Goal: Task Accomplishment & Management: Use online tool/utility

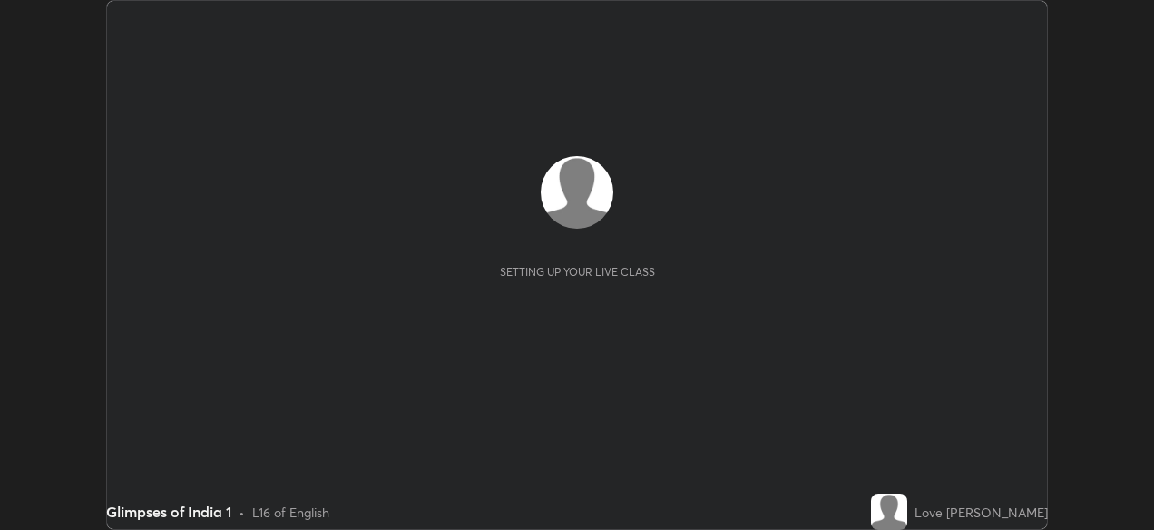
scroll to position [530, 1153]
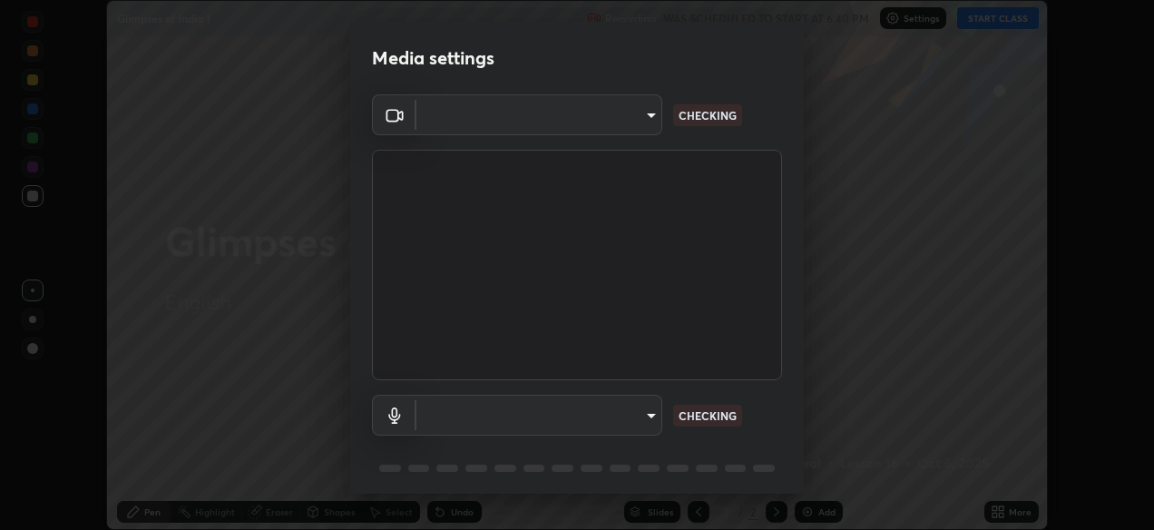
type input "05730faa116fe893cb3bfff37bc48e03cda79a540a9a2906e08a5a6a13fc8772"
type input "default"
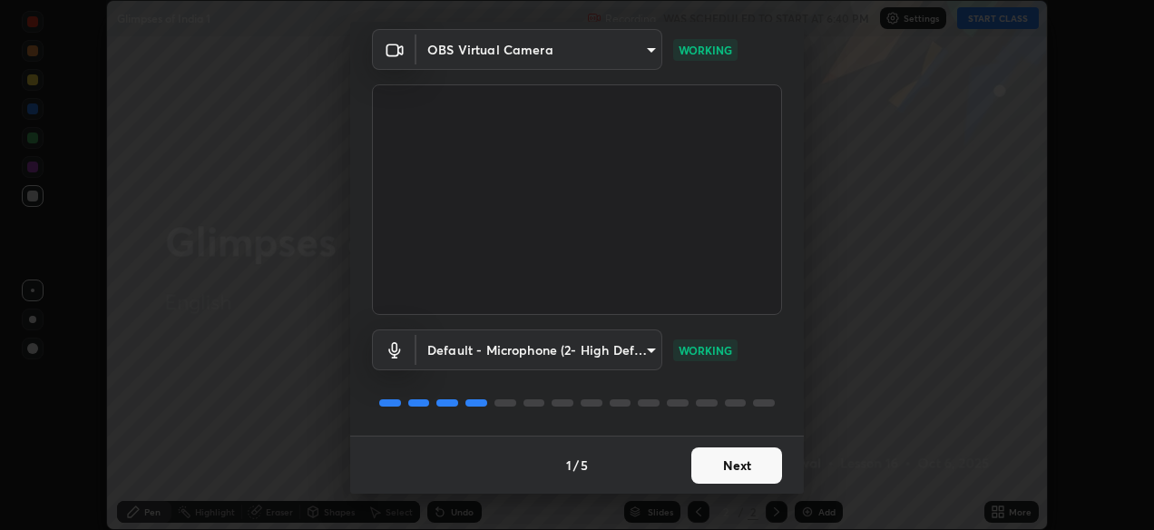
click at [718, 463] on button "Next" at bounding box center [736, 465] width 91 height 36
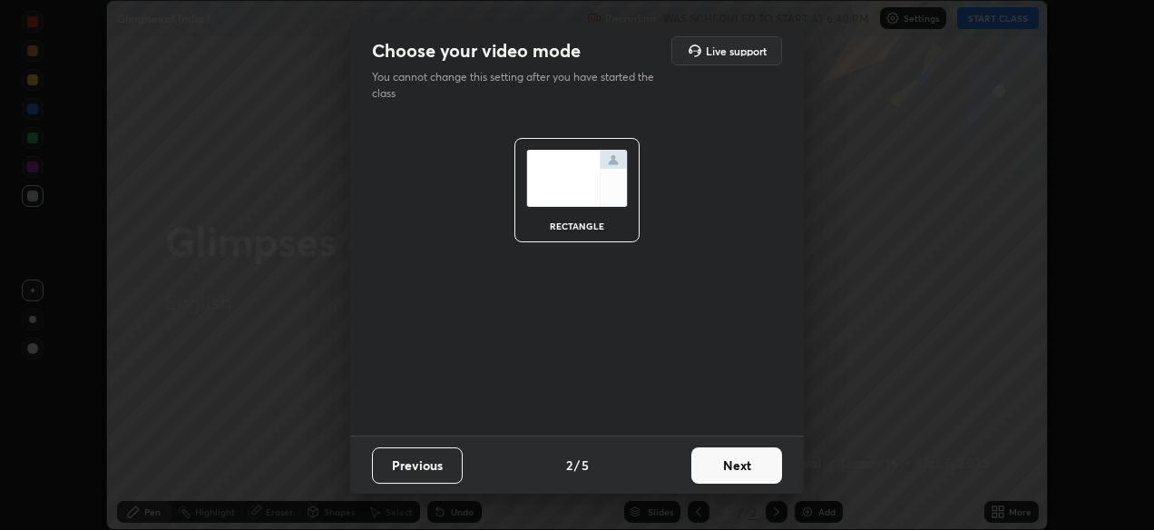
click at [709, 454] on button "Next" at bounding box center [736, 465] width 91 height 36
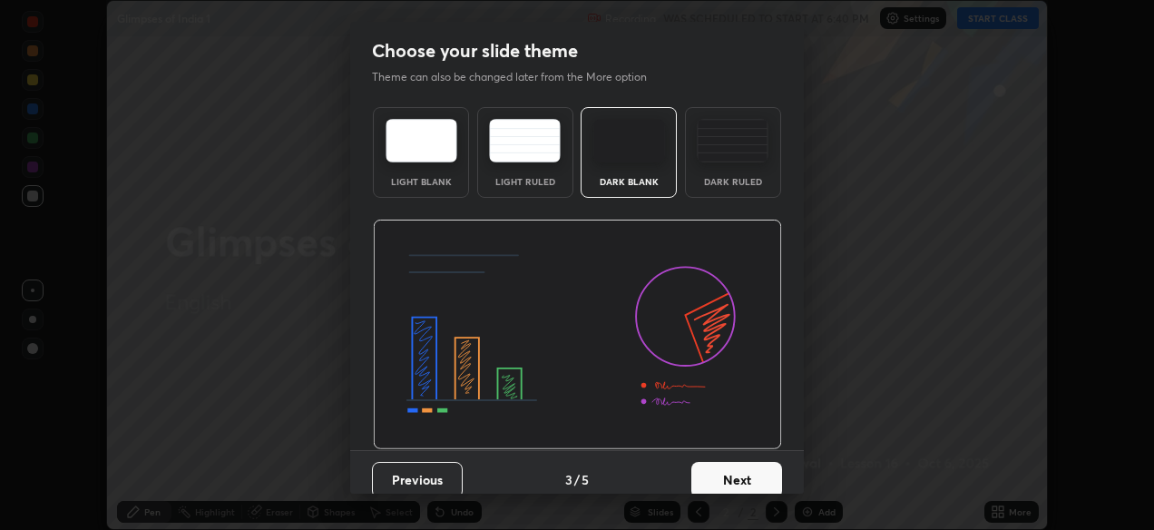
click at [711, 466] on button "Next" at bounding box center [736, 480] width 91 height 36
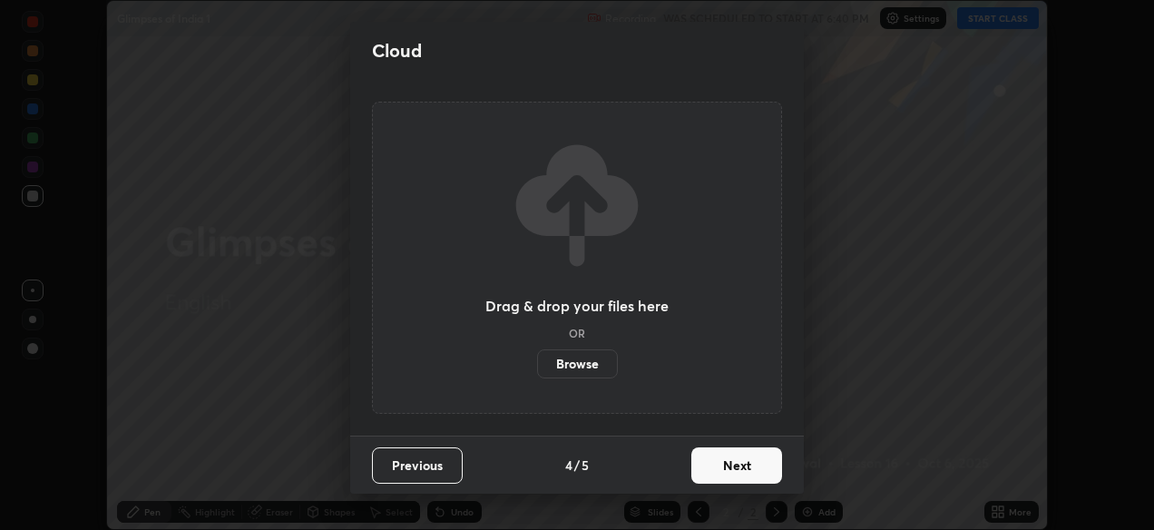
click at [715, 473] on button "Next" at bounding box center [736, 465] width 91 height 36
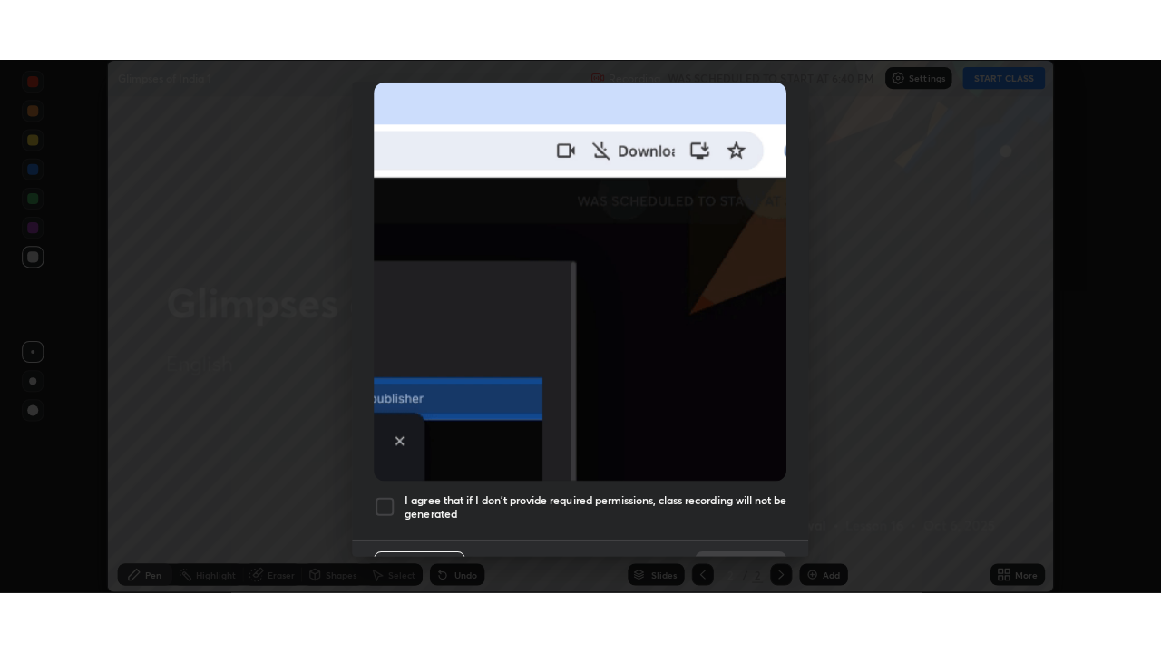
scroll to position [435, 0]
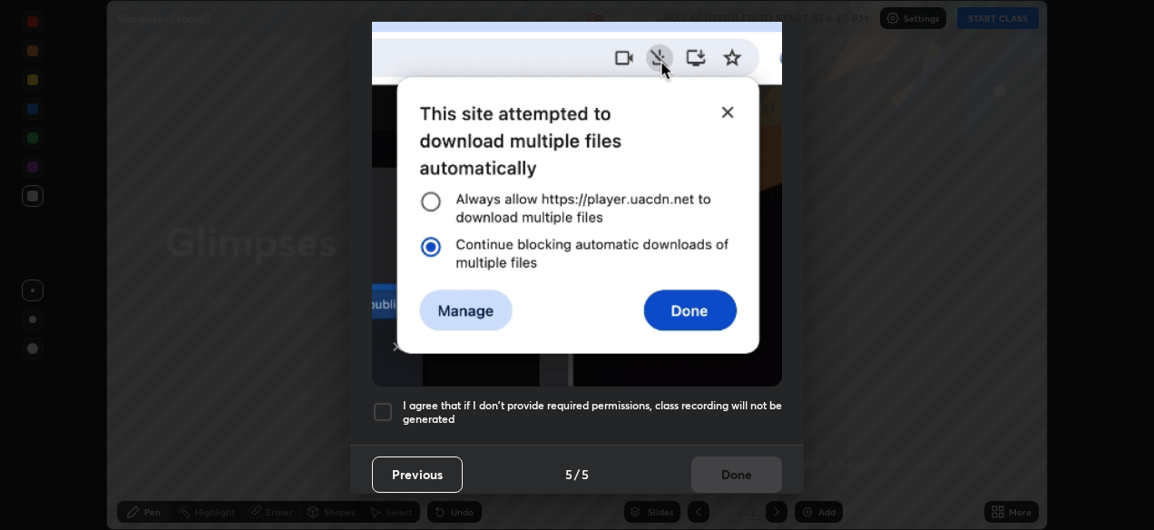
click at [554, 400] on h5 "I agree that if I don't provide required permissions, class recording will not …" at bounding box center [592, 412] width 379 height 28
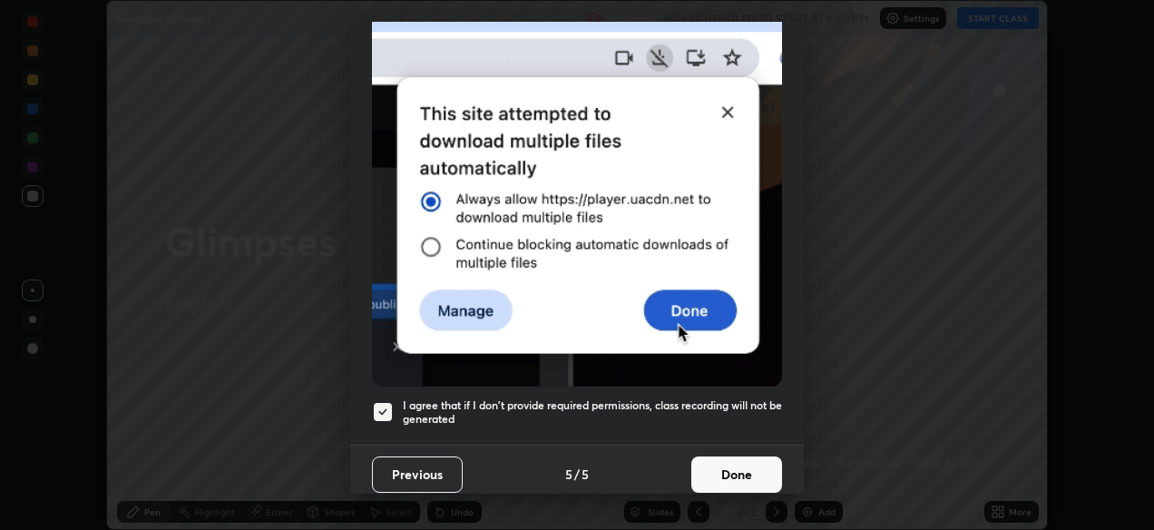
click at [708, 456] on button "Done" at bounding box center [736, 474] width 91 height 36
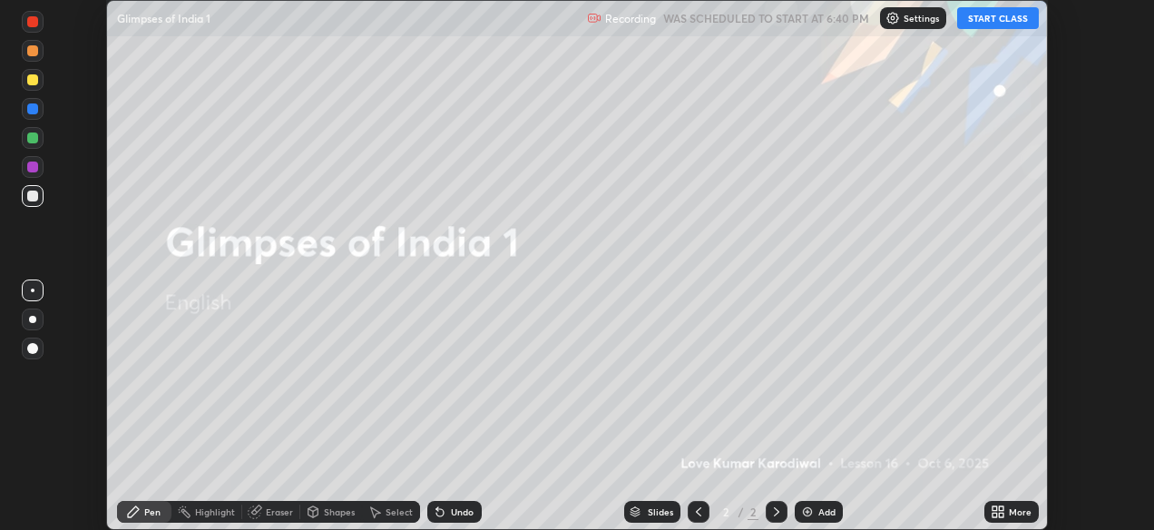
click at [1008, 510] on div "More" at bounding box center [1011, 512] width 54 height 22
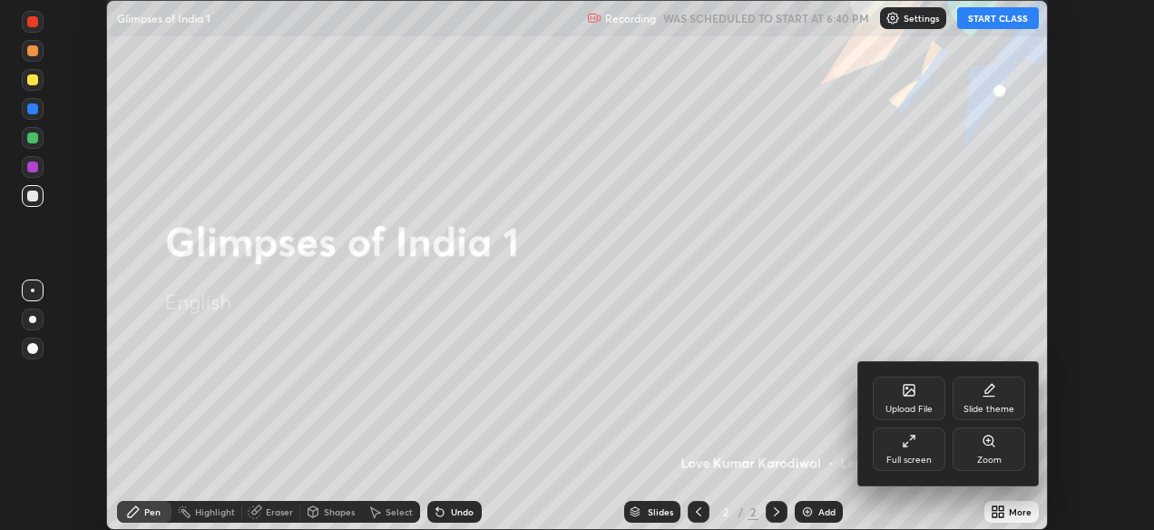
click at [913, 445] on icon at bounding box center [909, 441] width 15 height 15
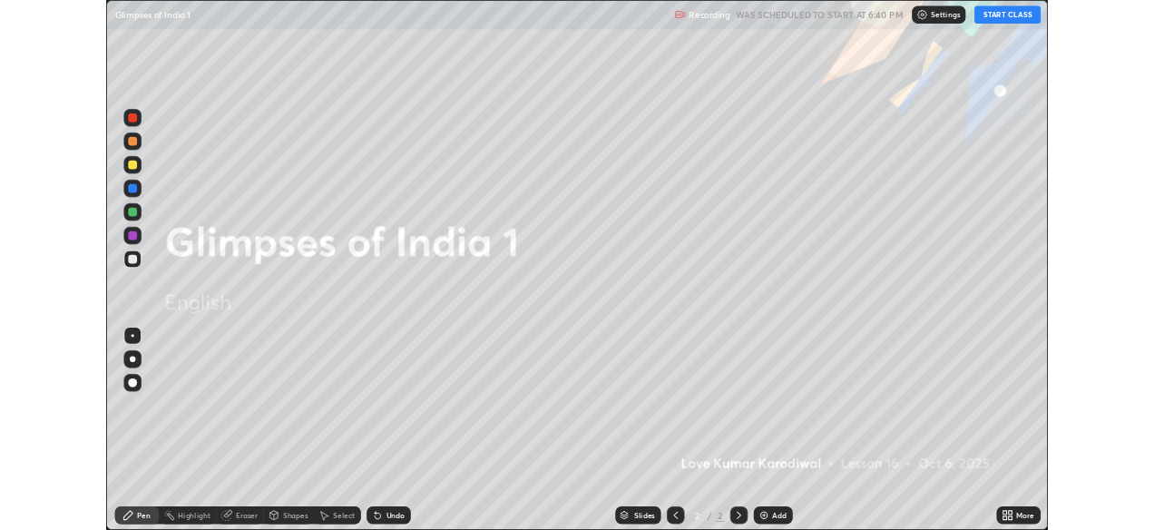
scroll to position [653, 1161]
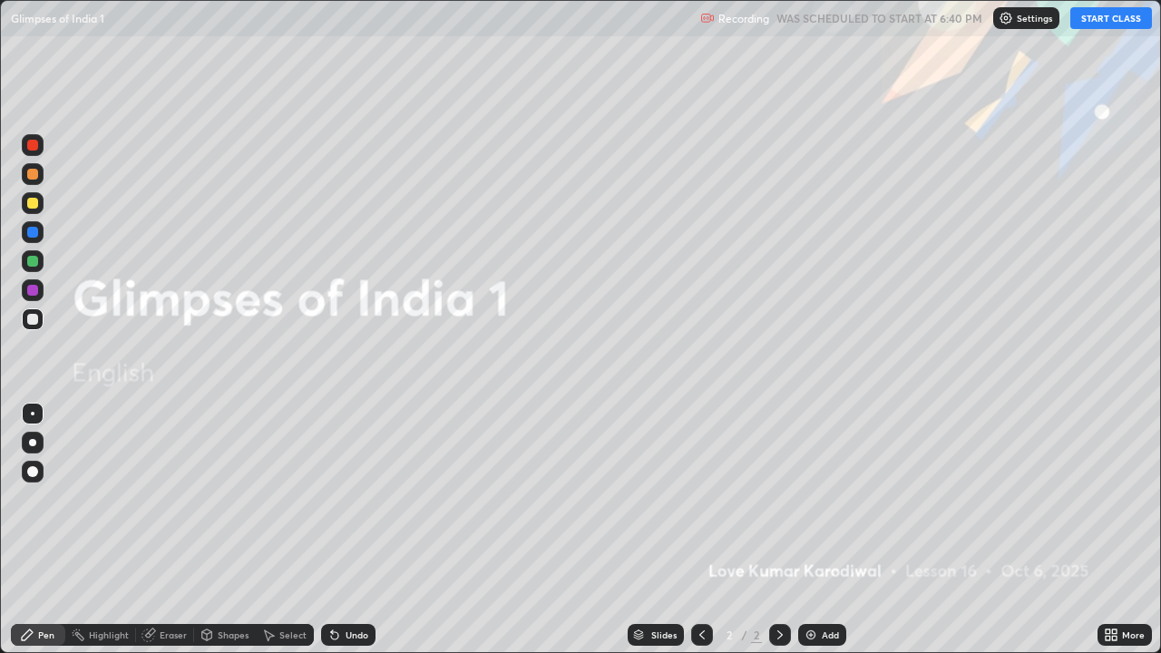
click at [1109, 529] on icon at bounding box center [1108, 632] width 5 height 5
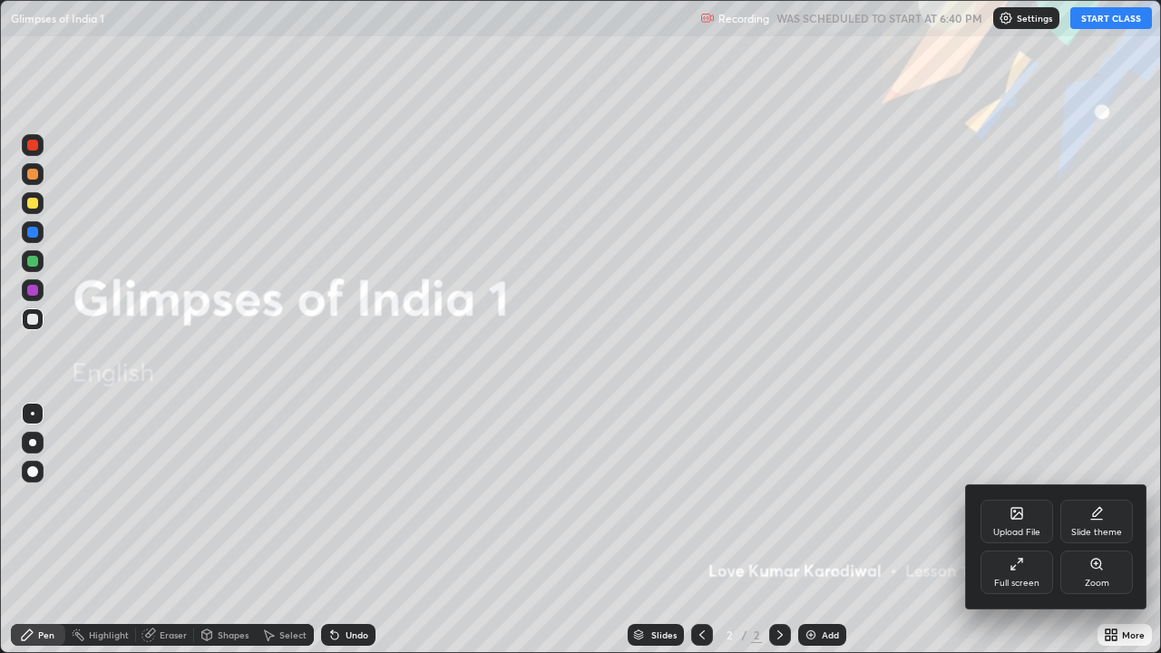
click at [1016, 519] on icon at bounding box center [1017, 513] width 15 height 15
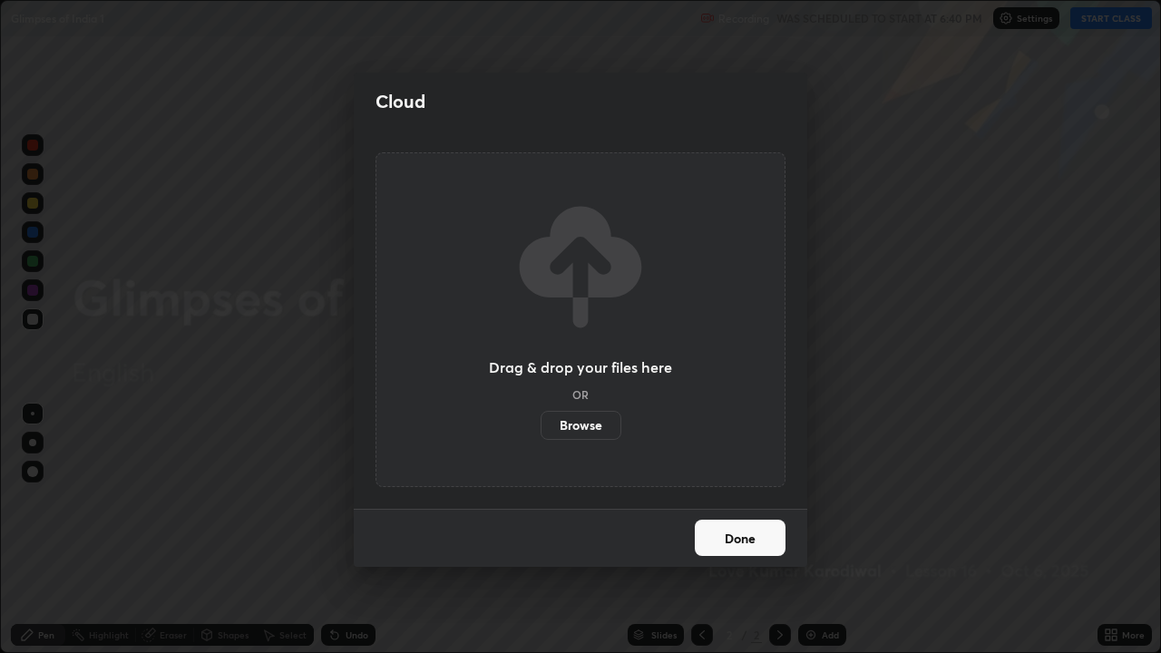
click at [583, 426] on label "Browse" at bounding box center [581, 425] width 81 height 29
click at [541, 426] on input "Browse" at bounding box center [541, 425] width 0 height 29
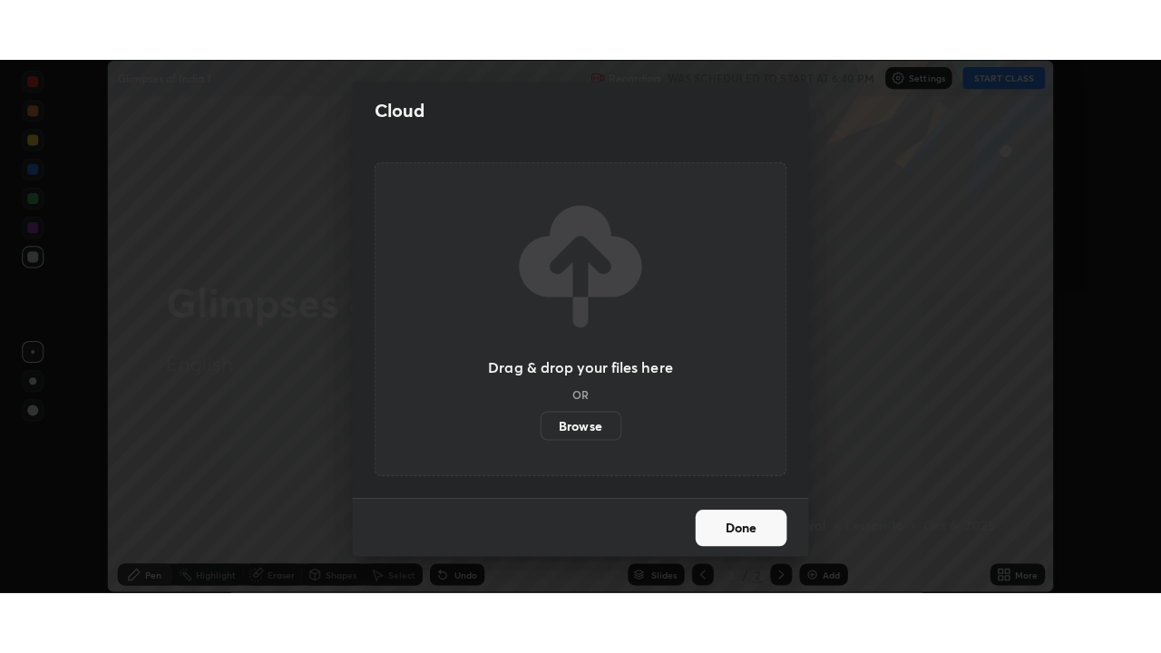
scroll to position [90188, 89564]
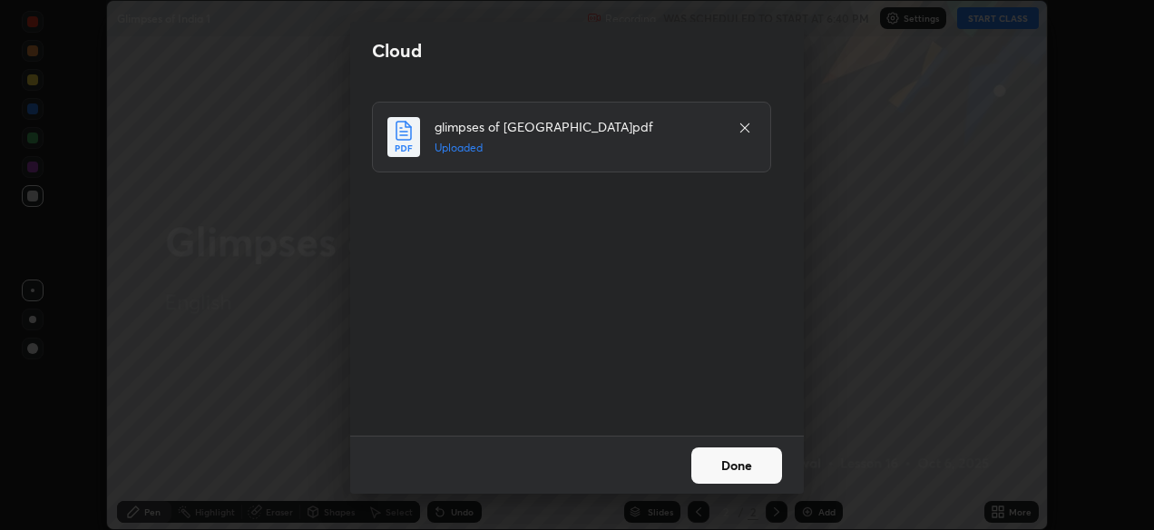
click at [732, 466] on button "Done" at bounding box center [736, 465] width 91 height 36
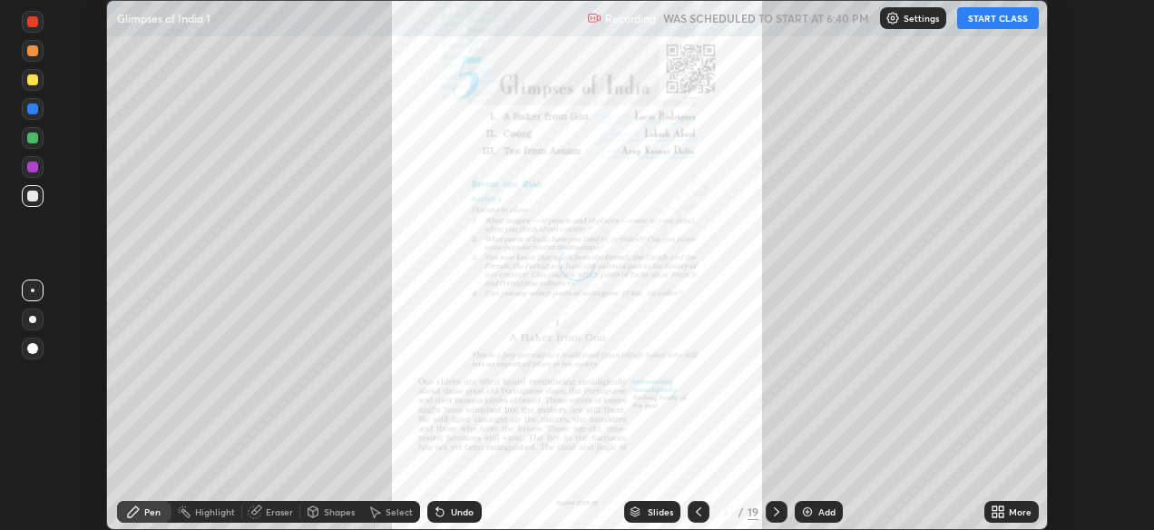
click at [1005, 22] on button "START CLASS" at bounding box center [998, 18] width 82 height 22
click at [1003, 512] on icon at bounding box center [998, 511] width 15 height 15
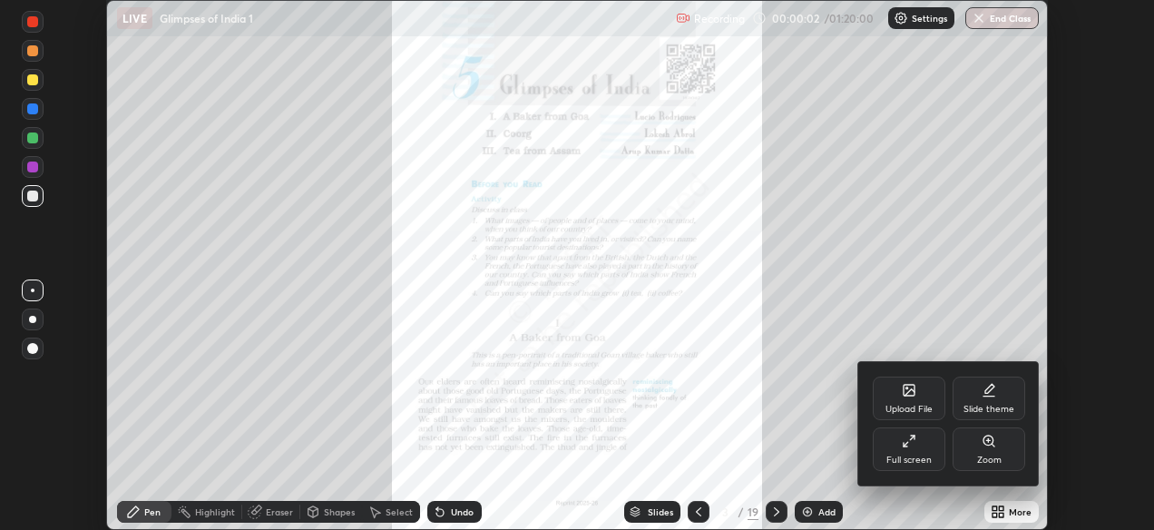
click at [904, 449] on div "Full screen" at bounding box center [909, 449] width 73 height 44
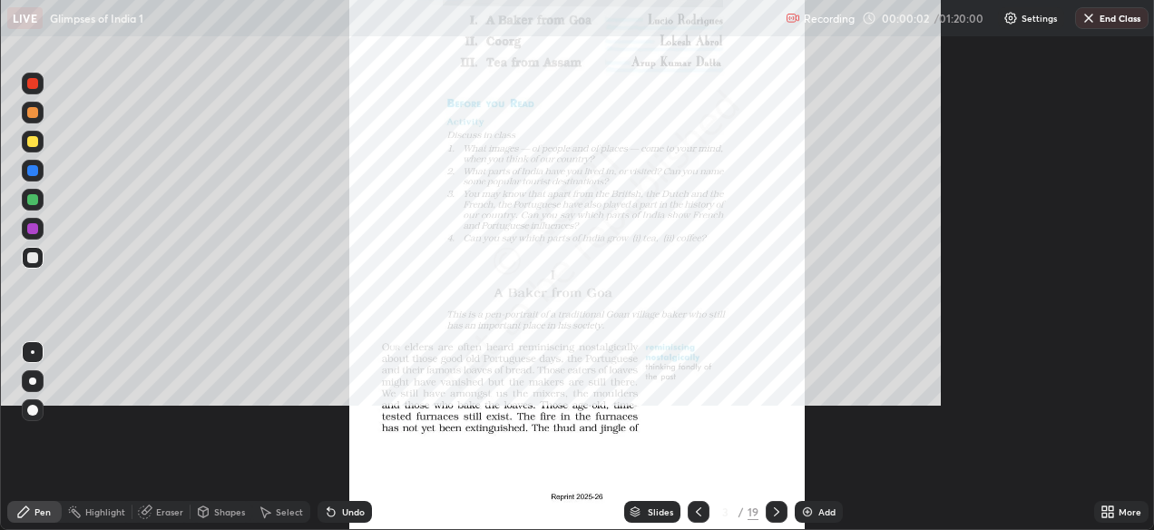
scroll to position [653, 1161]
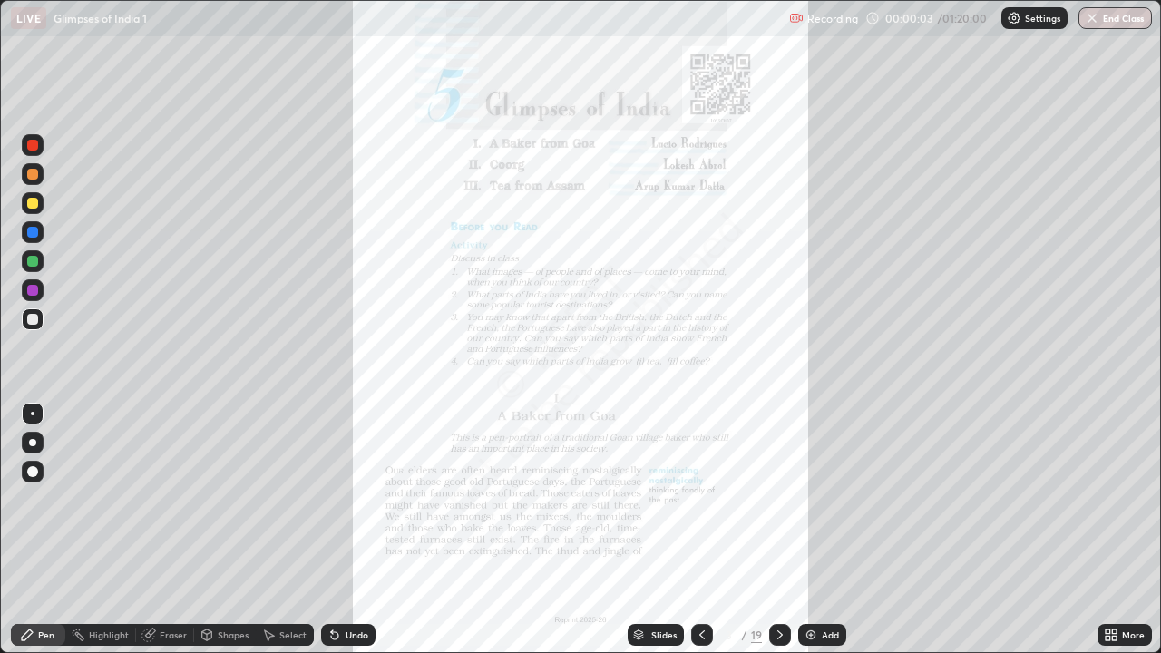
click at [1114, 529] on icon at bounding box center [1114, 632] width 5 height 5
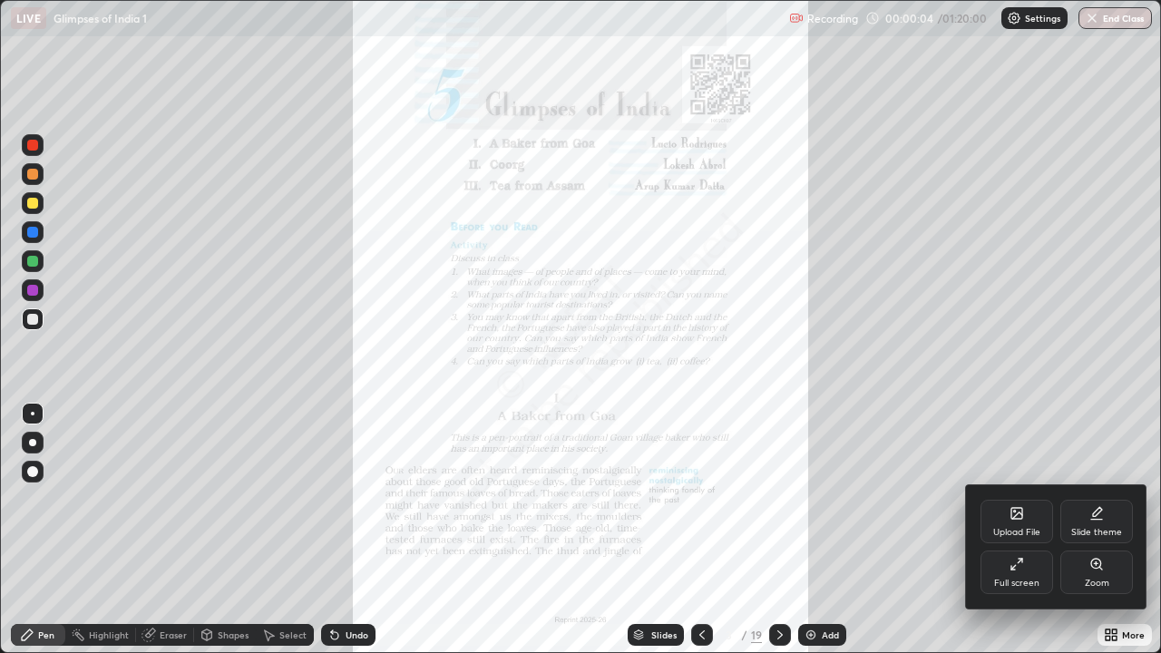
click at [1090, 529] on div "Zoom" at bounding box center [1096, 573] width 73 height 44
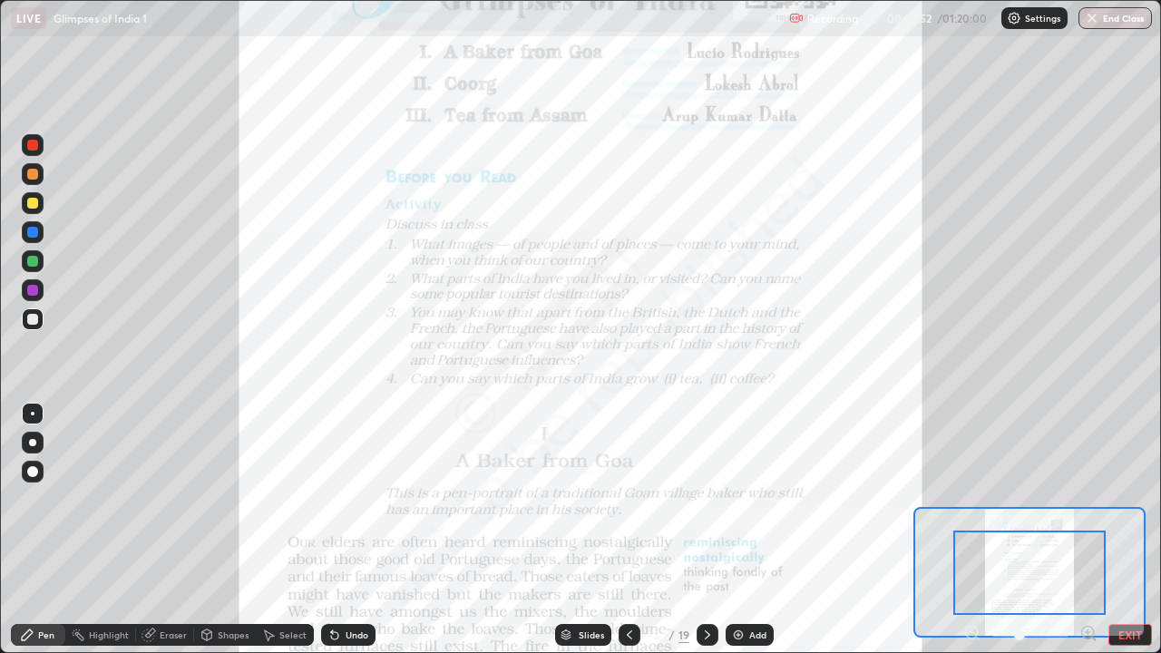
click at [706, 529] on icon at bounding box center [707, 635] width 15 height 15
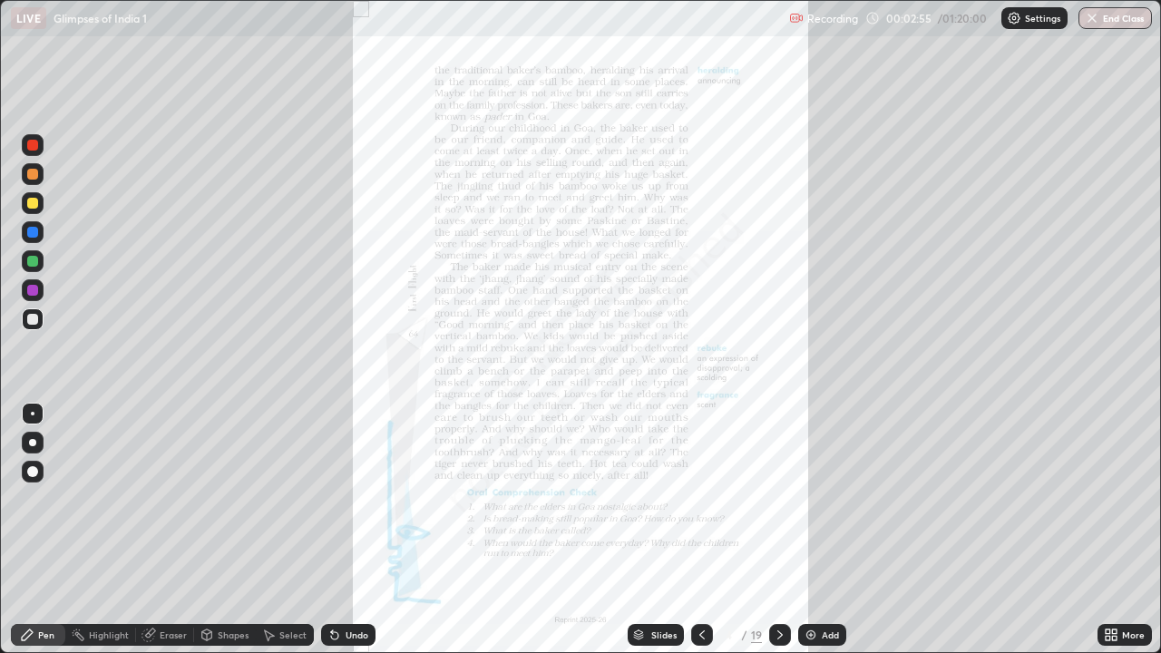
click at [781, 529] on div at bounding box center [780, 635] width 22 height 22
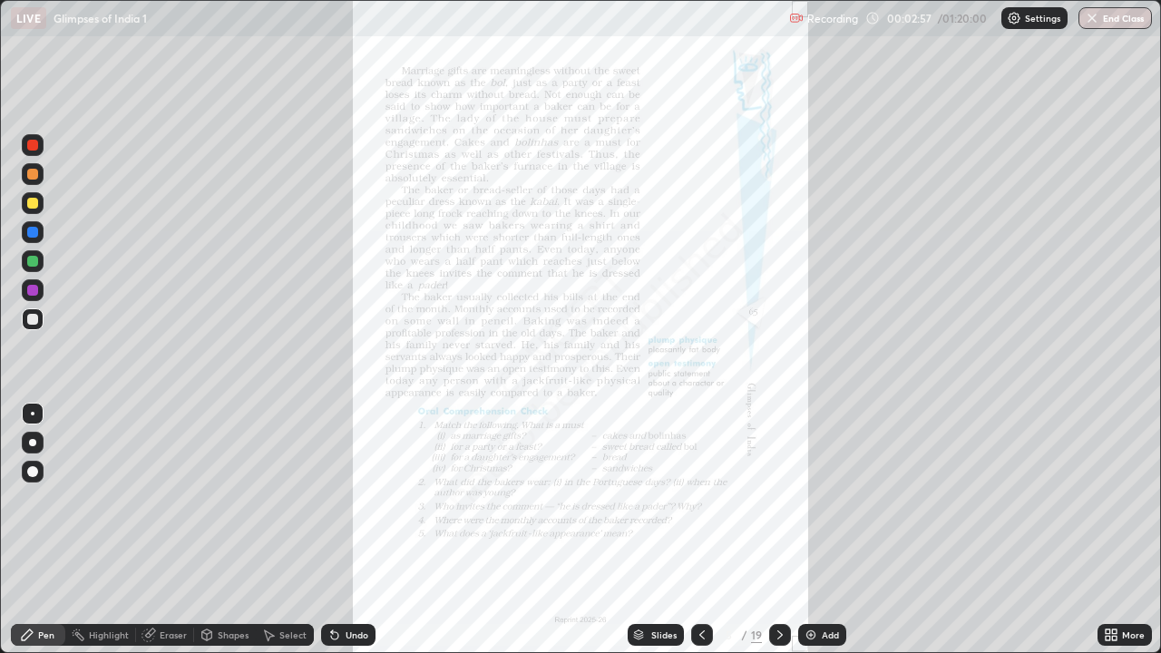
click at [781, 529] on div at bounding box center [780, 635] width 22 height 22
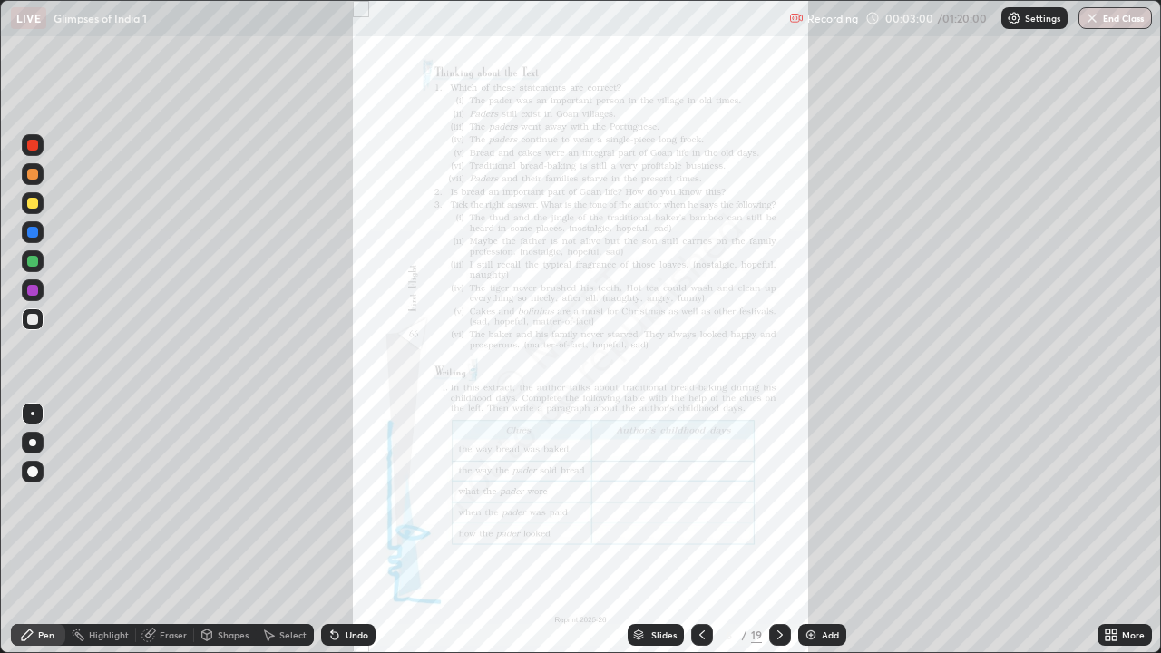
click at [778, 529] on icon at bounding box center [779, 634] width 5 height 9
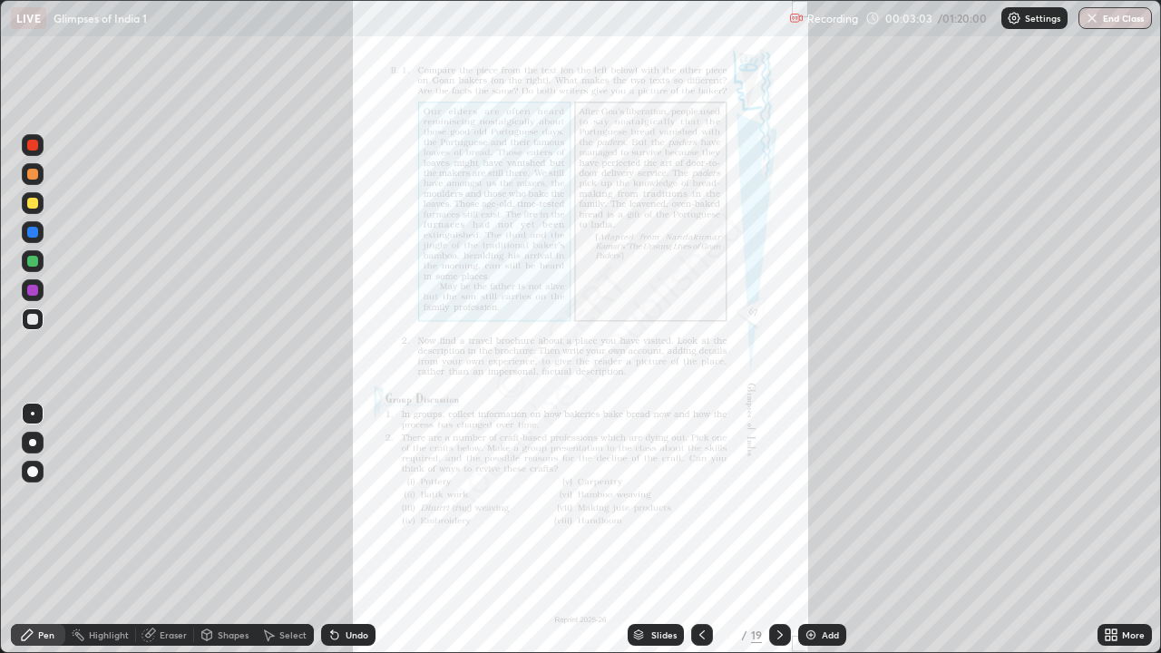
click at [781, 529] on icon at bounding box center [780, 635] width 15 height 15
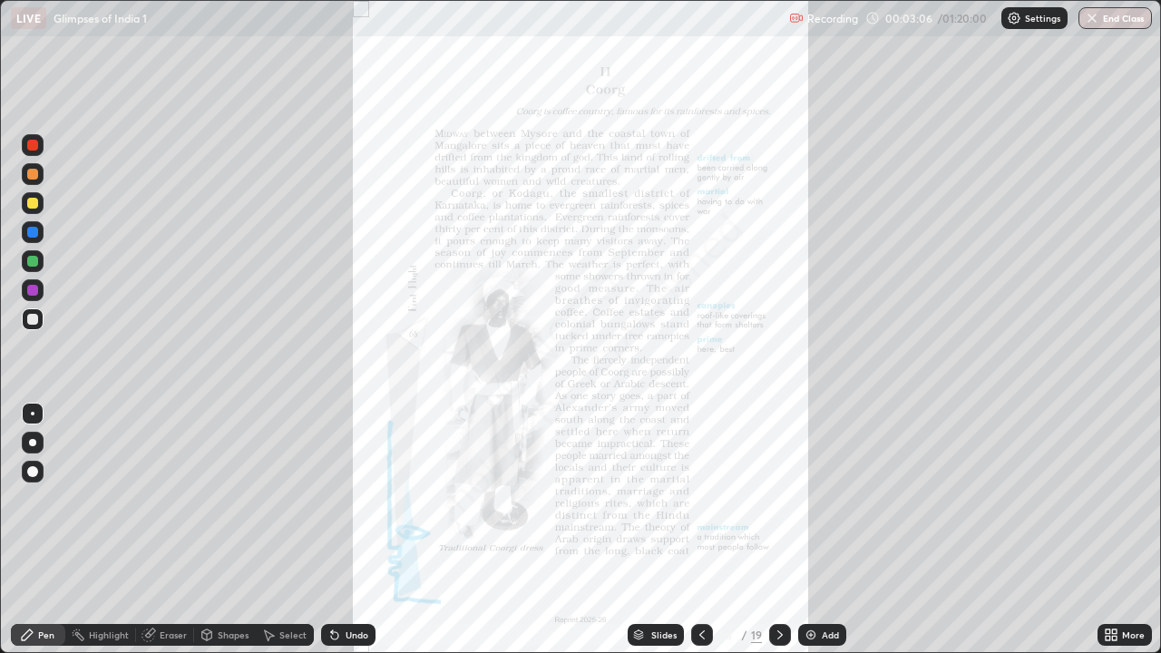
click at [1108, 529] on icon at bounding box center [1108, 632] width 5 height 5
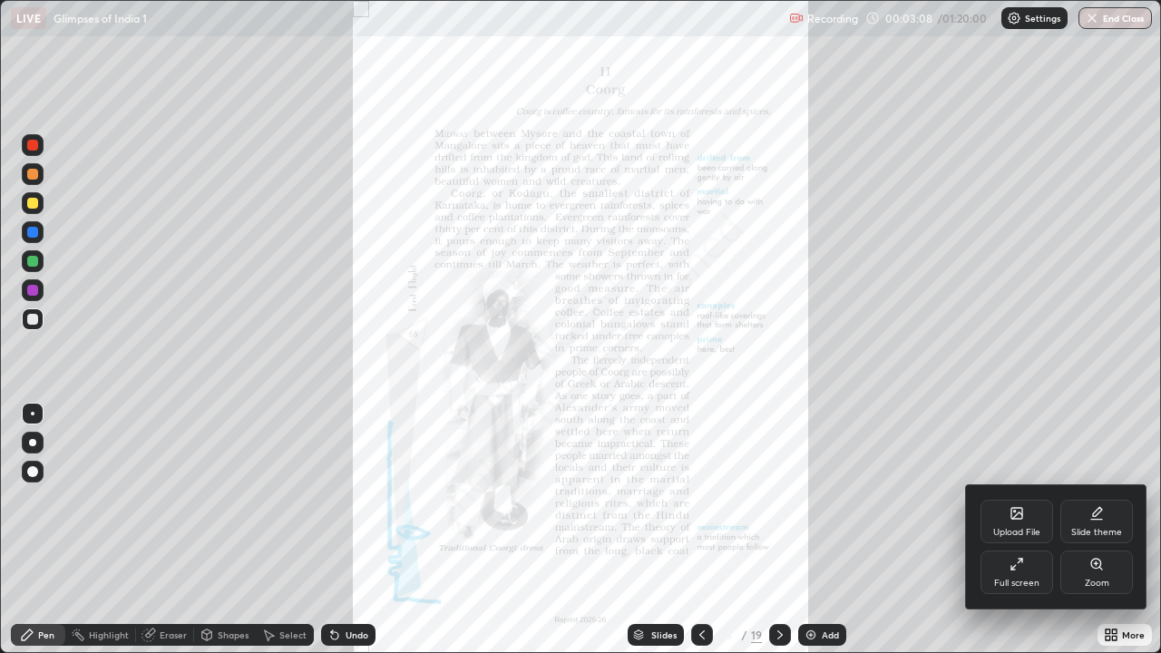
click at [1086, 529] on div "Zoom" at bounding box center [1096, 573] width 73 height 44
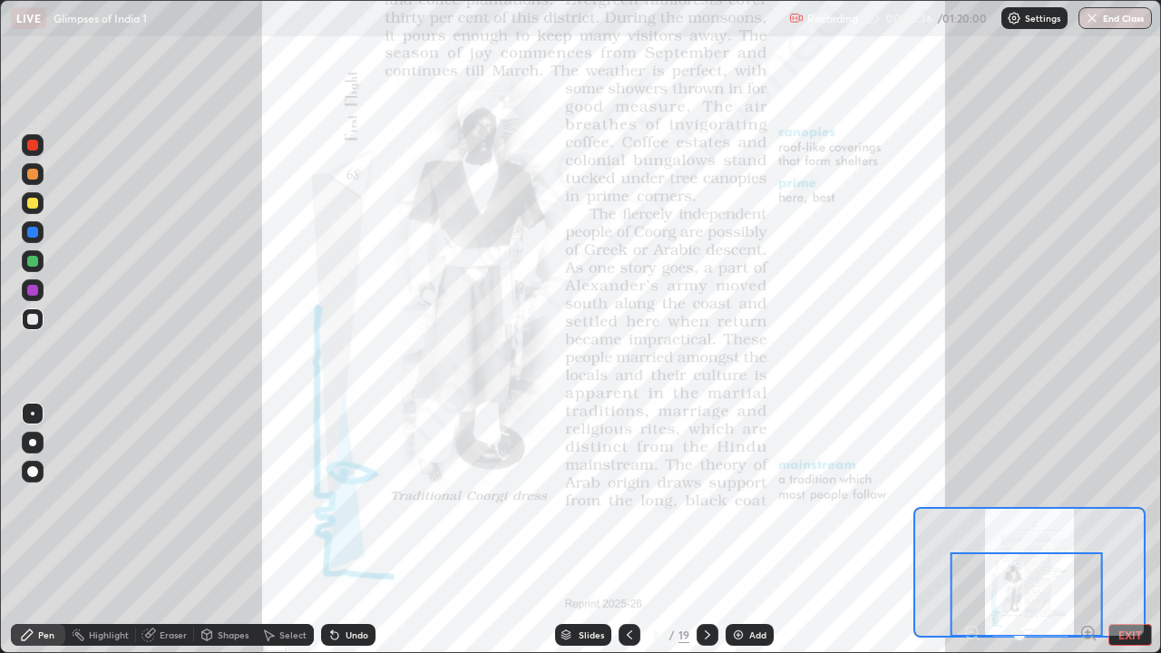
click at [708, 529] on icon at bounding box center [707, 635] width 15 height 15
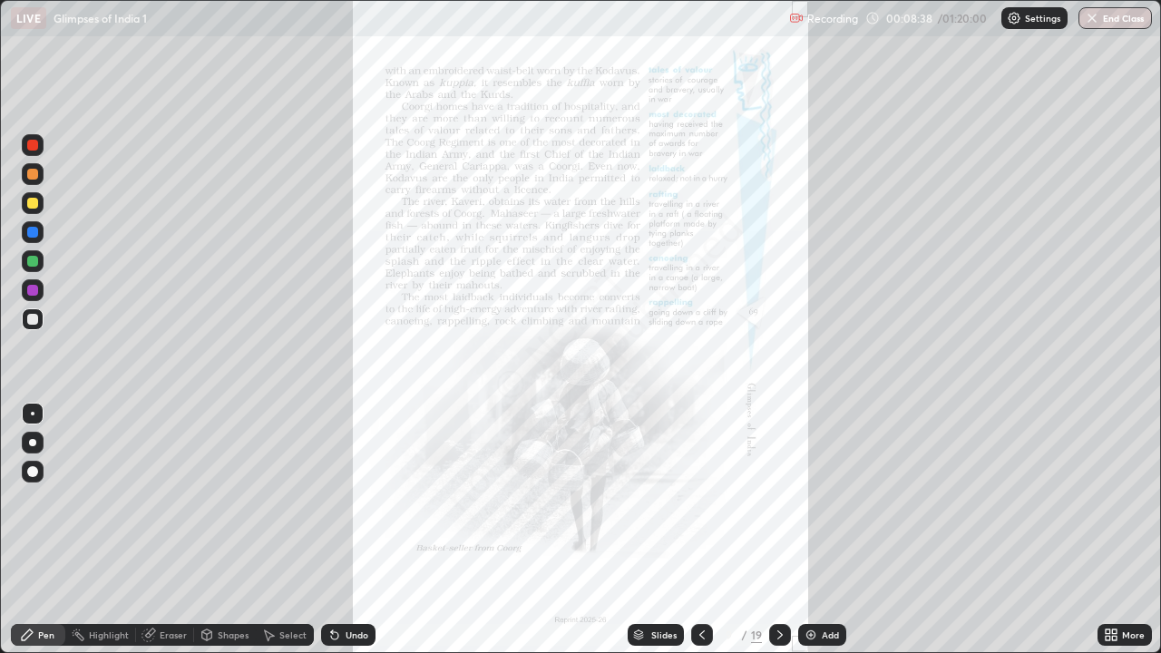
click at [1114, 529] on icon at bounding box center [1114, 632] width 5 height 5
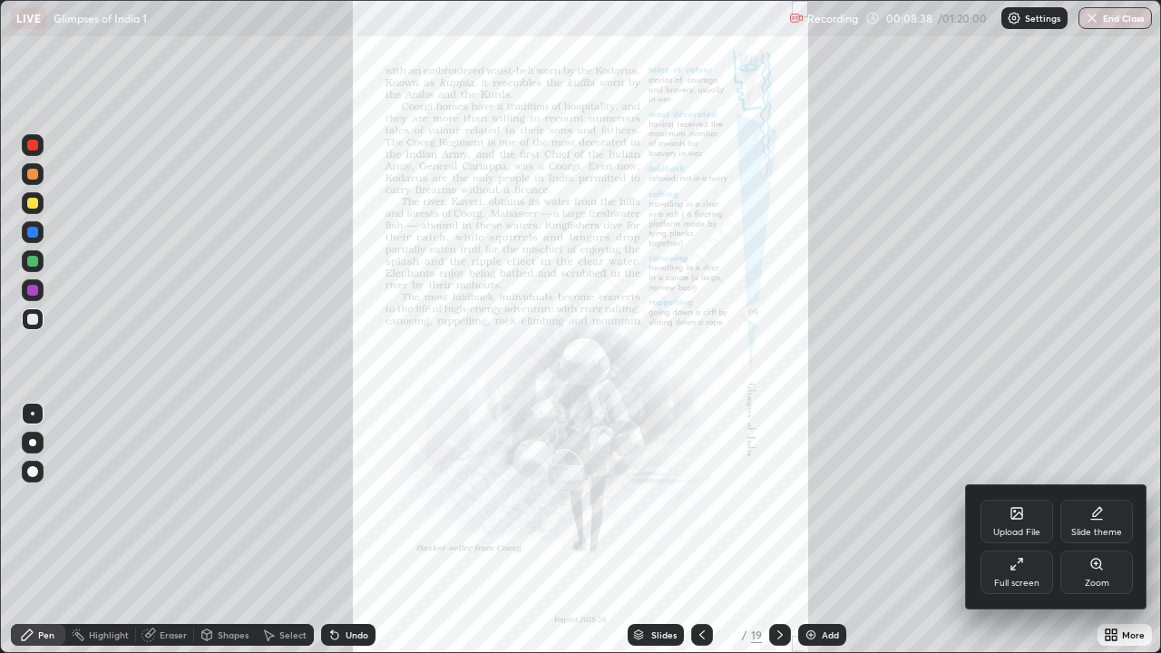
click at [1082, 529] on div "Zoom" at bounding box center [1096, 573] width 73 height 44
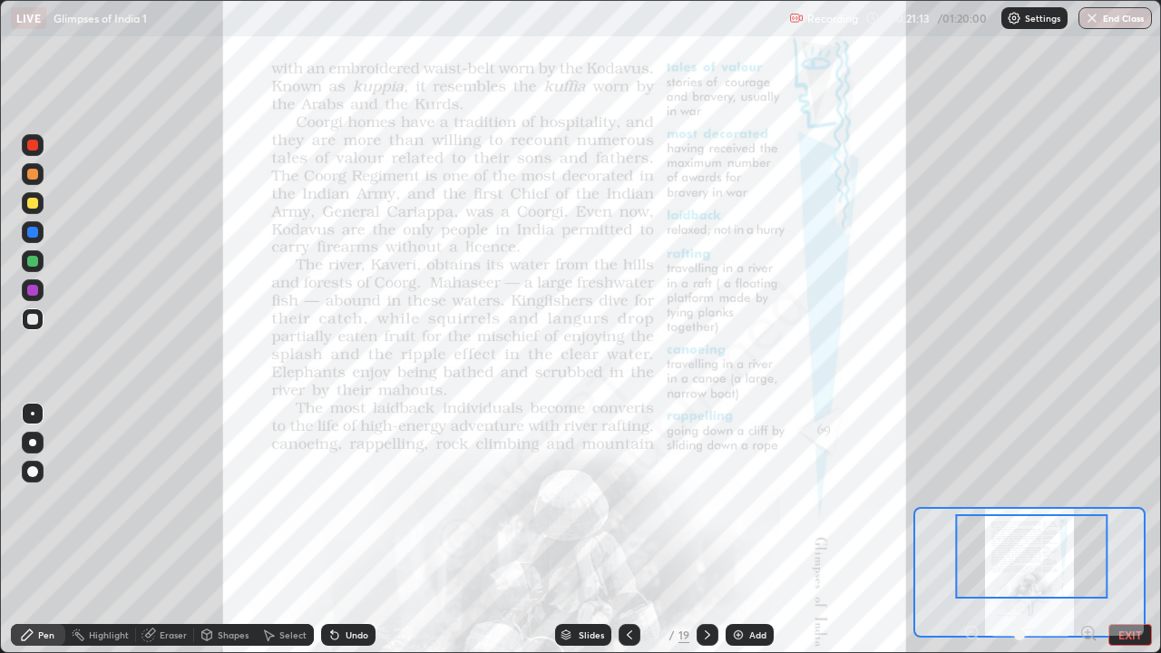
click at [706, 529] on icon at bounding box center [707, 635] width 15 height 15
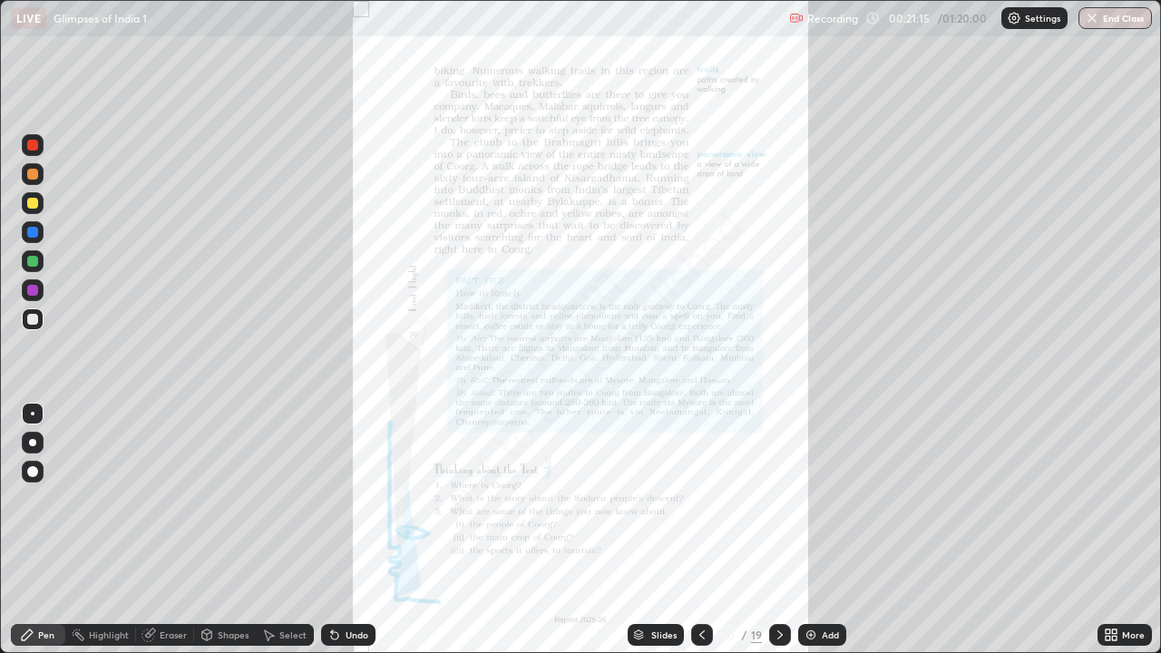
click at [1123, 529] on div "More" at bounding box center [1133, 634] width 23 height 9
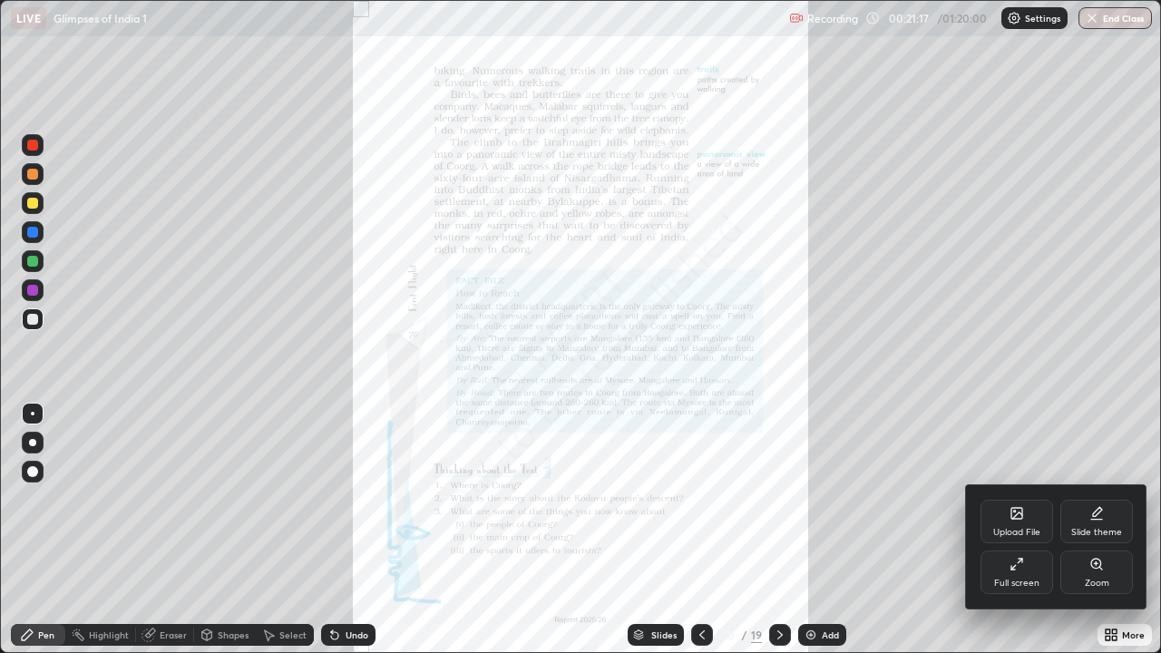
click at [1089, 529] on div "Zoom" at bounding box center [1096, 573] width 73 height 44
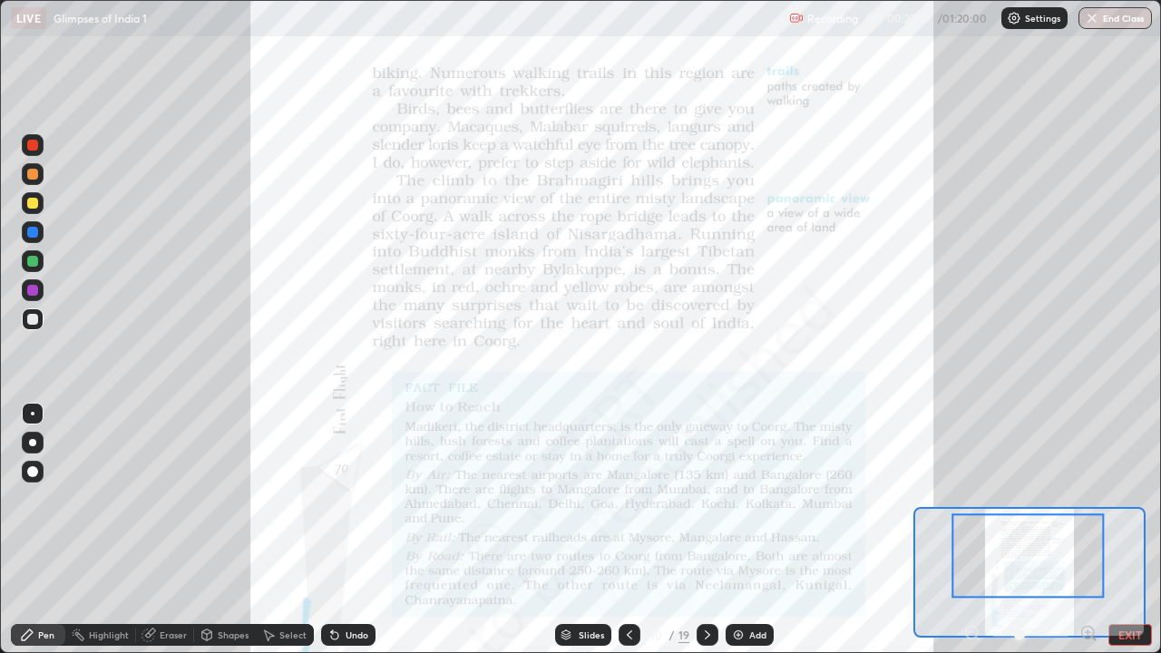
click at [1121, 529] on button "EXIT" at bounding box center [1131, 635] width 44 height 22
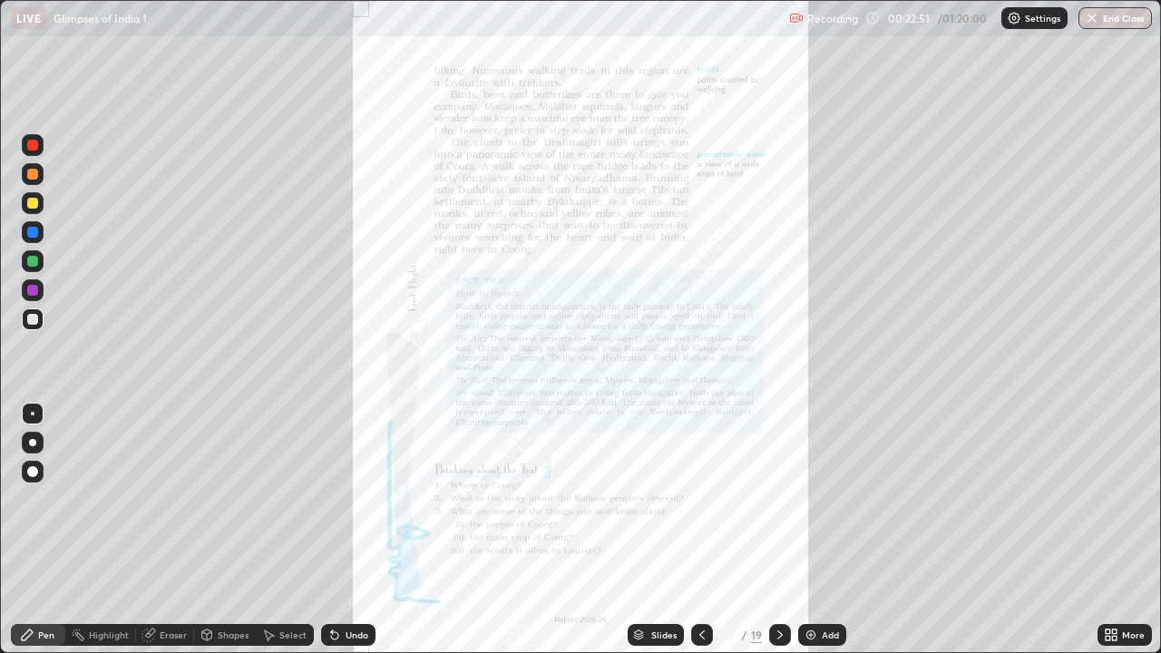
click at [1114, 529] on icon at bounding box center [1114, 632] width 5 height 5
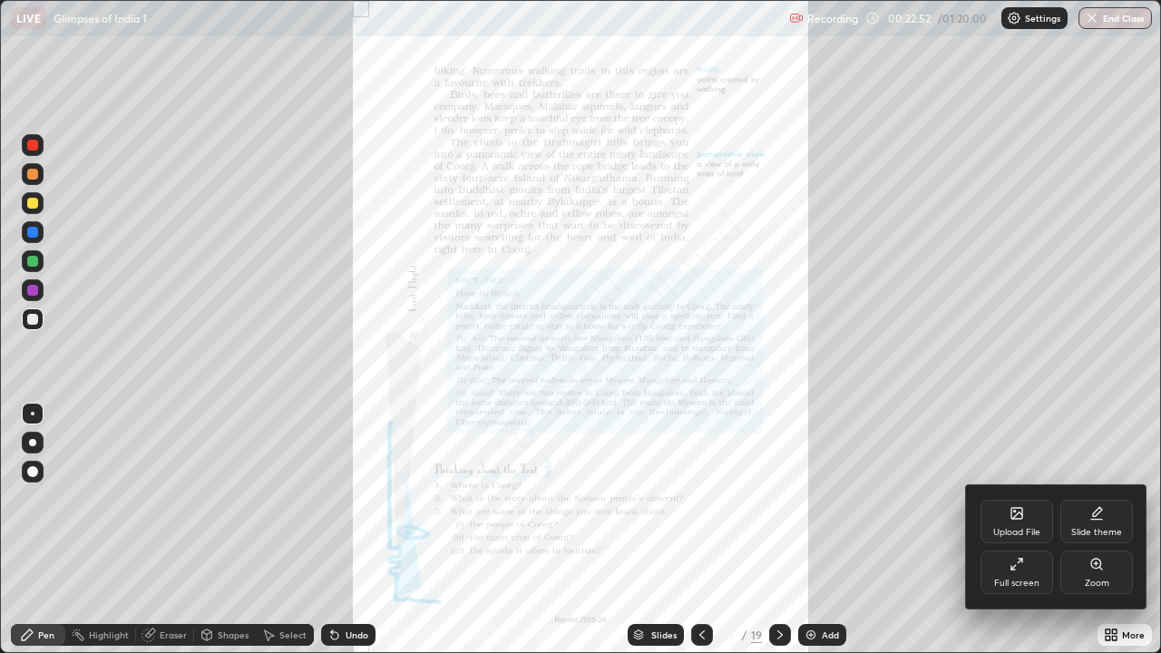
click at [1008, 529] on div "Full screen" at bounding box center [1017, 573] width 73 height 44
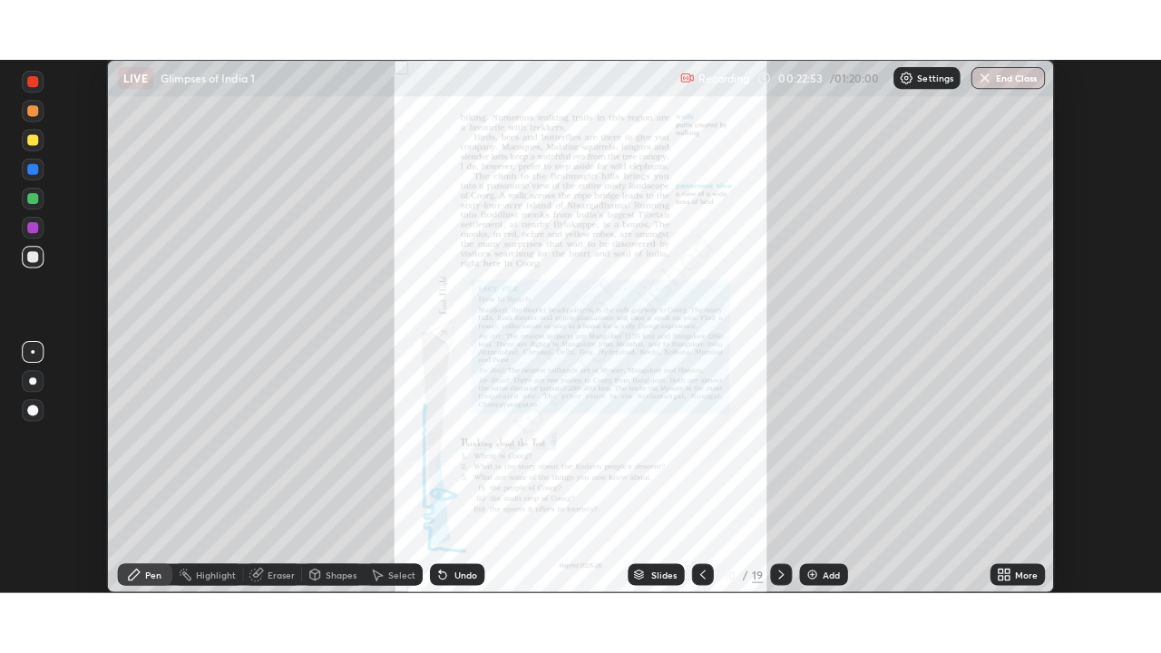
scroll to position [90188, 89564]
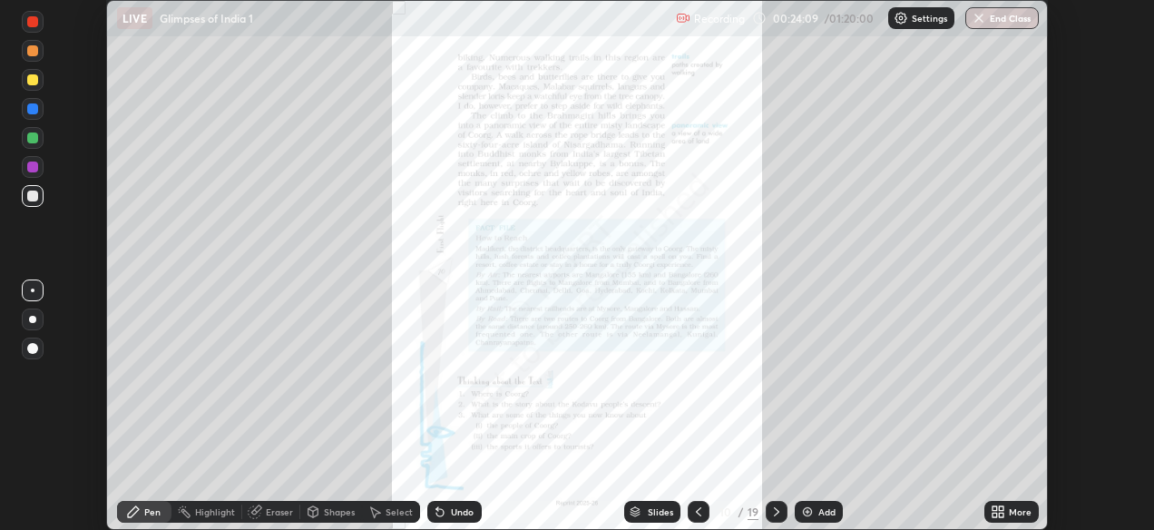
click at [1016, 512] on div "More" at bounding box center [1020, 511] width 23 height 9
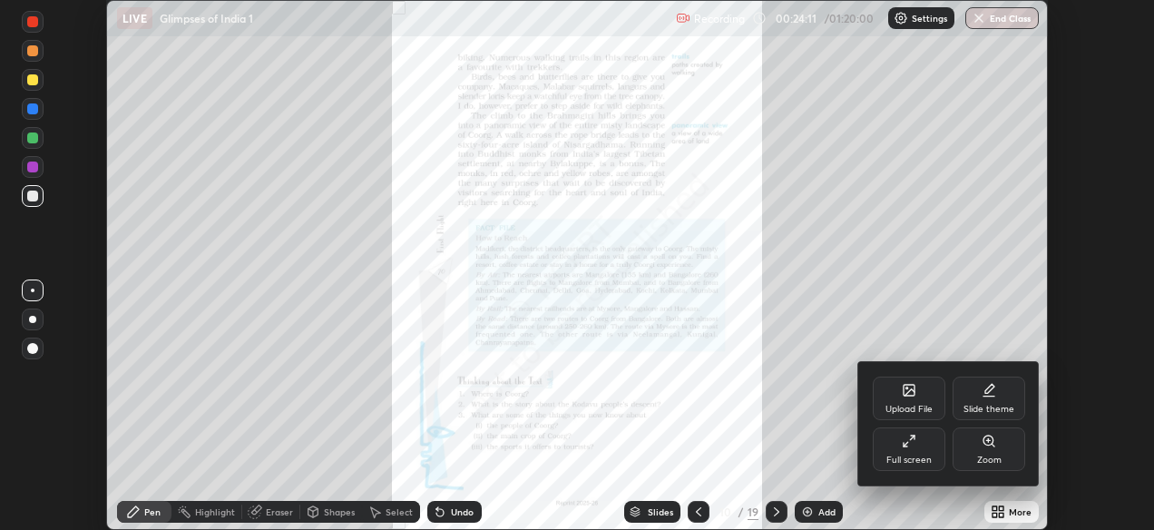
click at [987, 447] on icon at bounding box center [989, 441] width 15 height 15
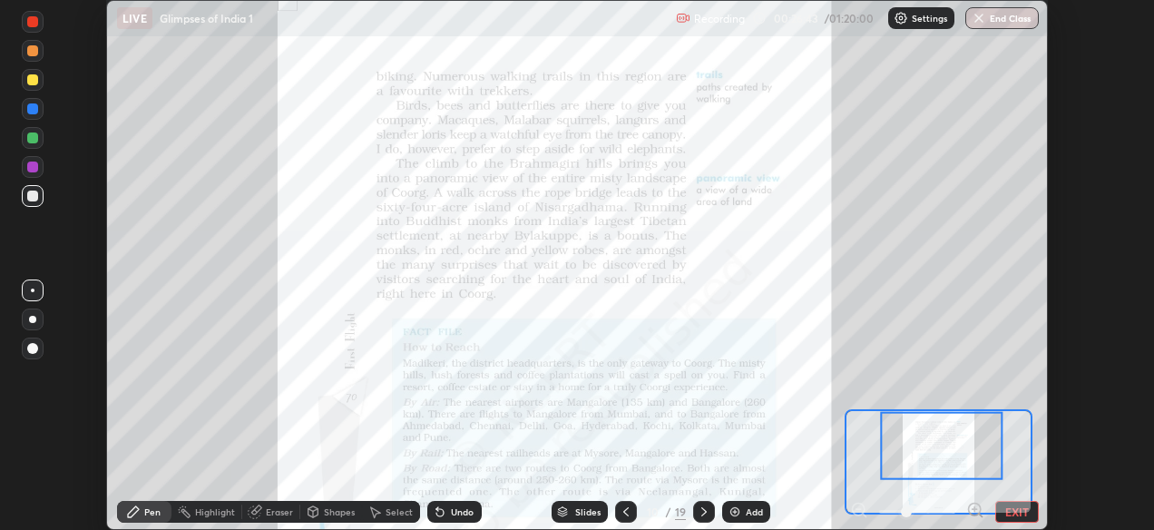
click at [624, 507] on icon at bounding box center [626, 511] width 15 height 15
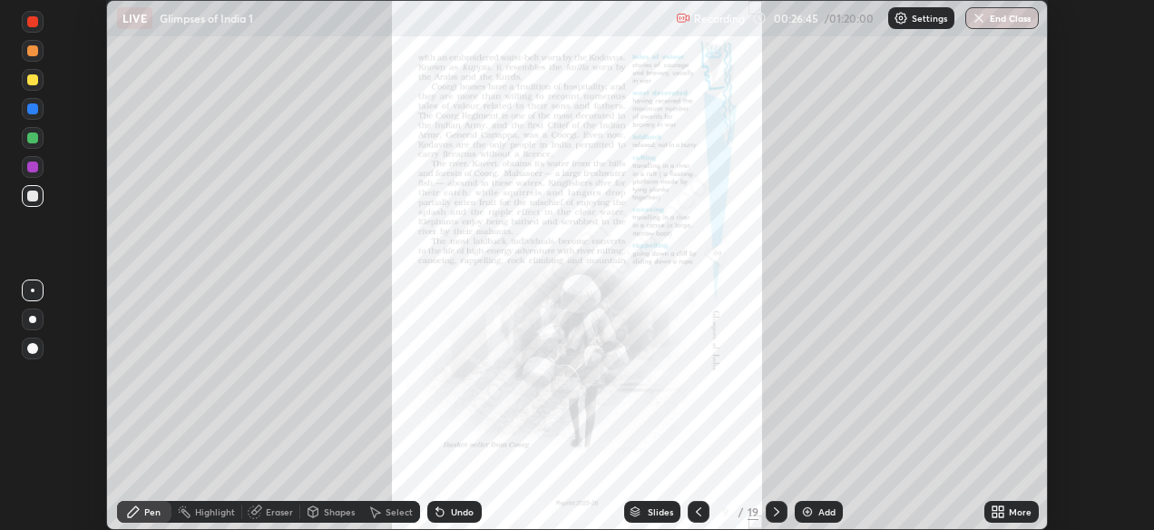
click at [698, 510] on icon at bounding box center [698, 511] width 15 height 15
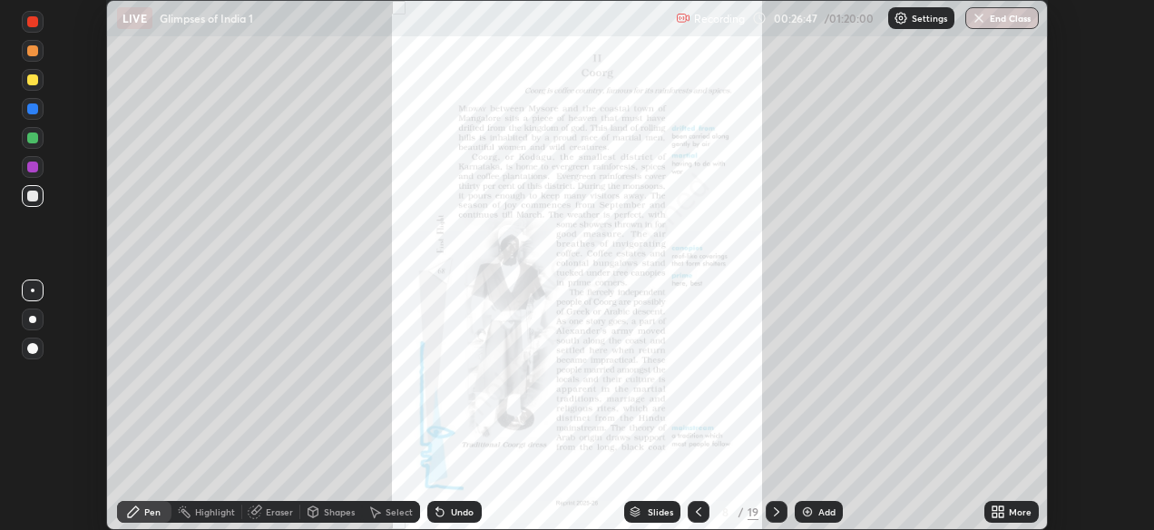
click at [696, 510] on icon at bounding box center [698, 511] width 5 height 9
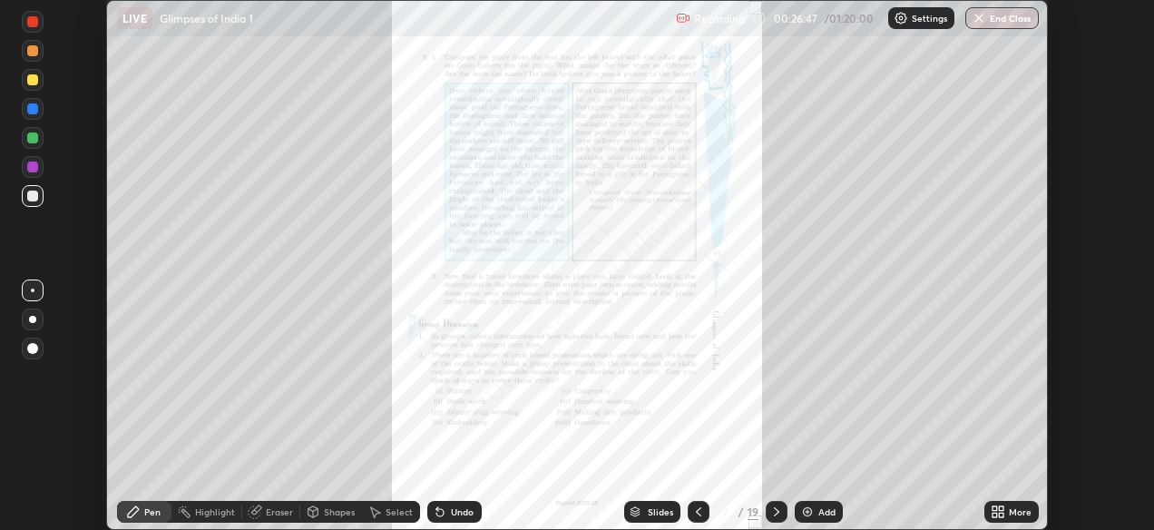
click at [696, 510] on icon at bounding box center [698, 511] width 5 height 9
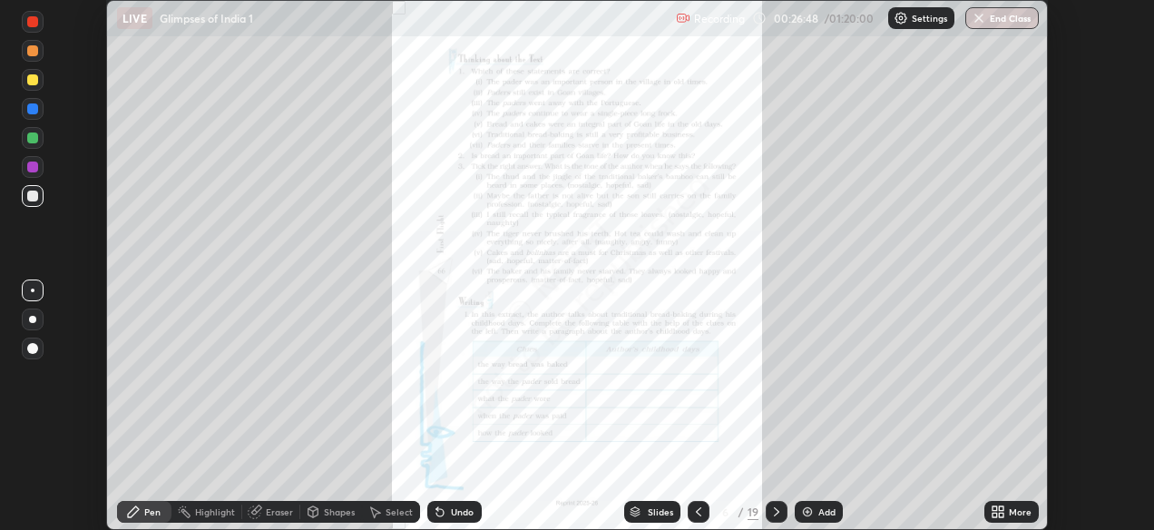
click at [697, 512] on icon at bounding box center [698, 511] width 15 height 15
click at [772, 510] on icon at bounding box center [776, 511] width 15 height 15
click at [778, 505] on icon at bounding box center [776, 511] width 15 height 15
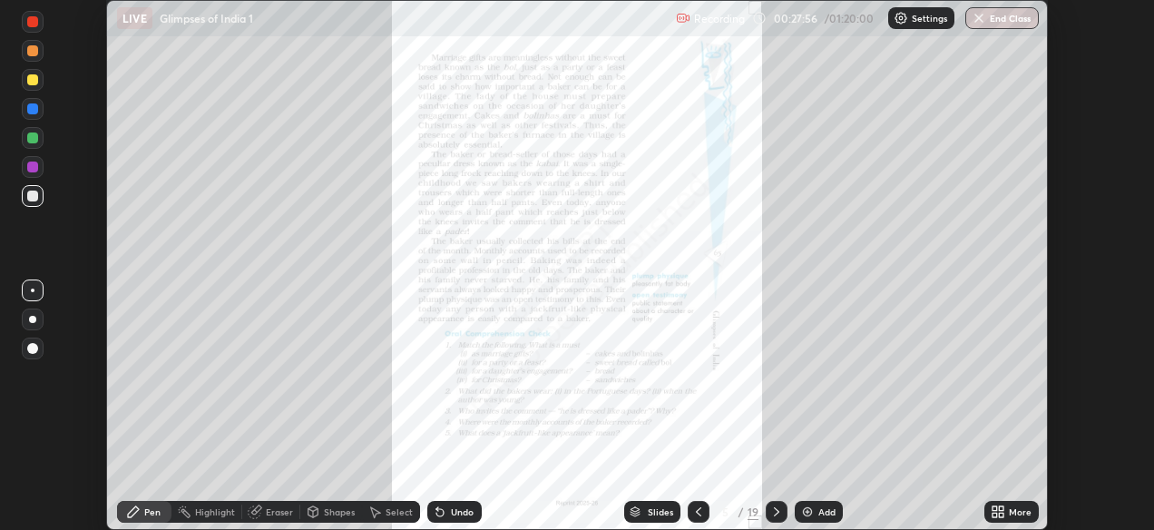
click at [778, 505] on icon at bounding box center [776, 511] width 15 height 15
click at [783, 513] on div at bounding box center [777, 512] width 22 height 22
click at [775, 512] on icon at bounding box center [776, 511] width 15 height 15
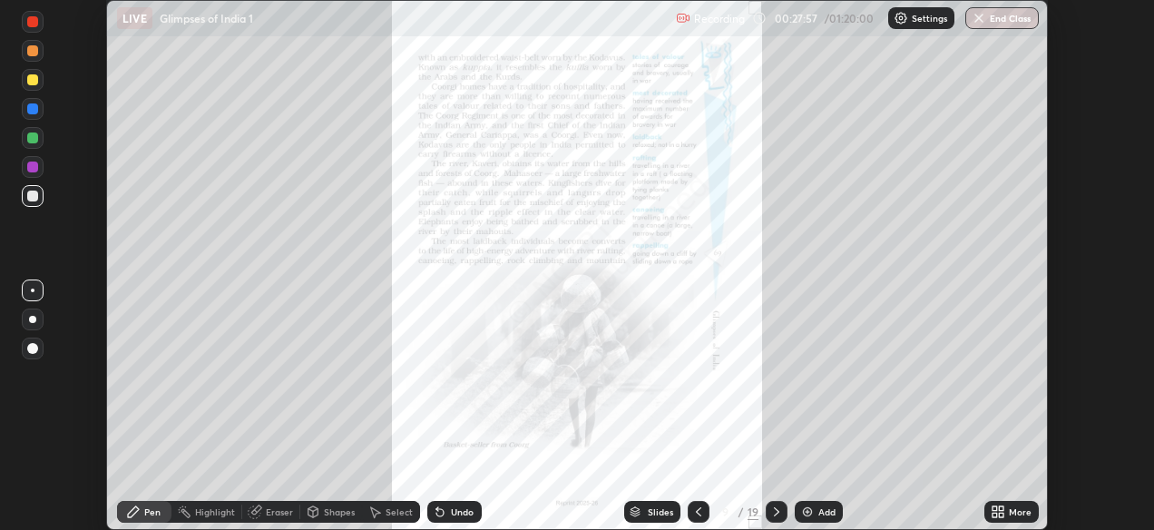
click at [775, 512] on icon at bounding box center [776, 511] width 15 height 15
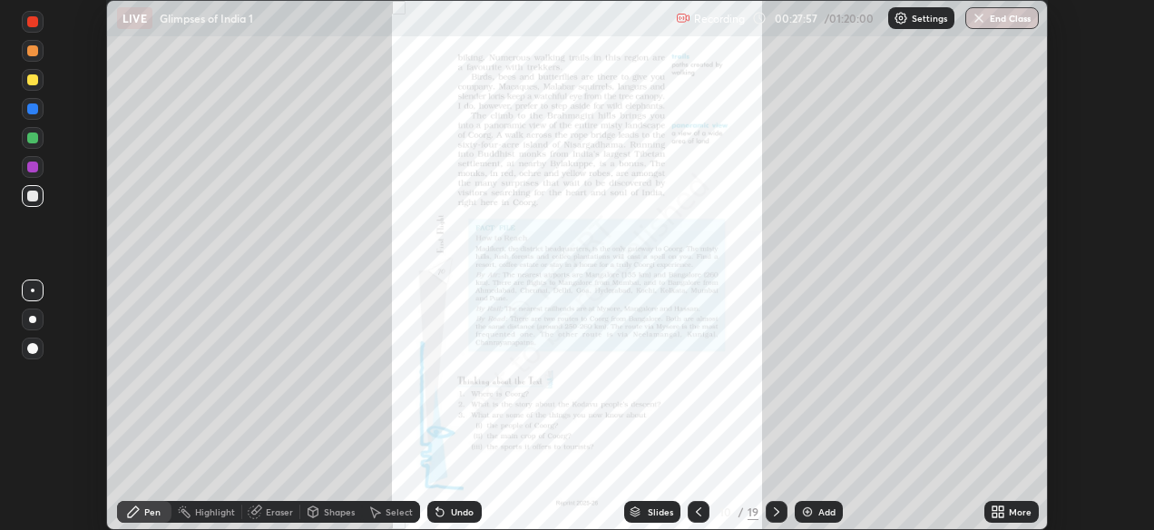
click at [774, 503] on div at bounding box center [777, 512] width 22 height 22
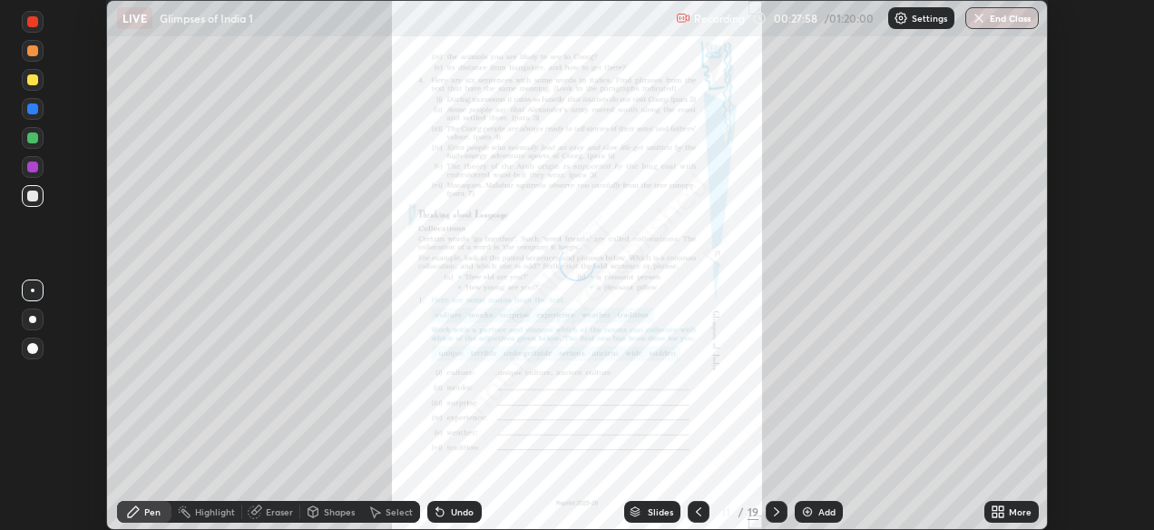
click at [775, 521] on div at bounding box center [777, 512] width 22 height 22
click at [775, 513] on icon at bounding box center [776, 511] width 15 height 15
click at [775, 512] on icon at bounding box center [776, 511] width 15 height 15
click at [698, 512] on icon at bounding box center [698, 511] width 15 height 15
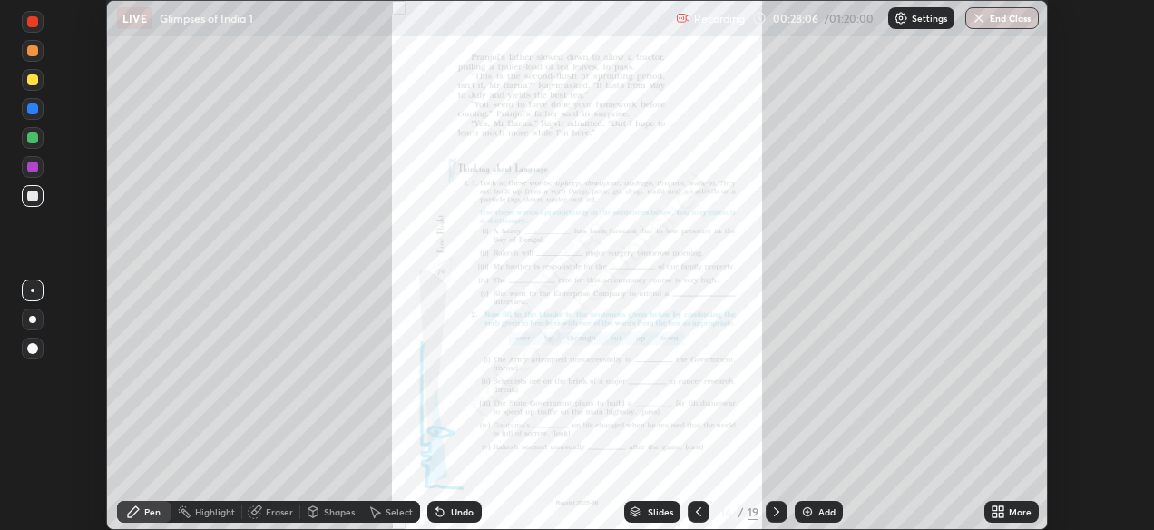
click at [697, 512] on icon at bounding box center [698, 511] width 15 height 15
click at [696, 512] on icon at bounding box center [698, 511] width 5 height 9
click at [1011, 508] on div "More" at bounding box center [1020, 511] width 23 height 9
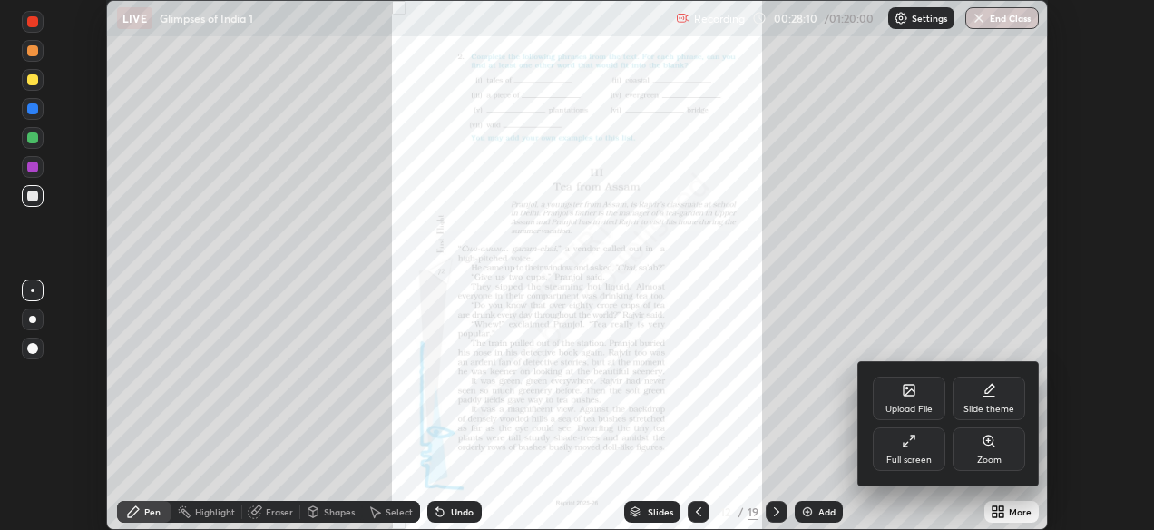
click at [909, 455] on div "Full screen" at bounding box center [908, 459] width 45 height 9
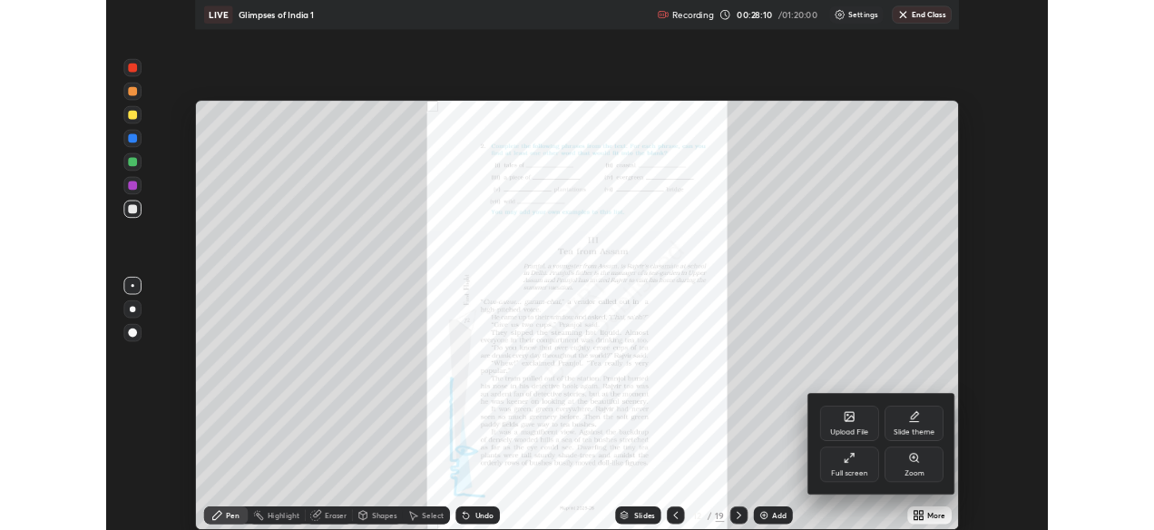
scroll to position [653, 1161]
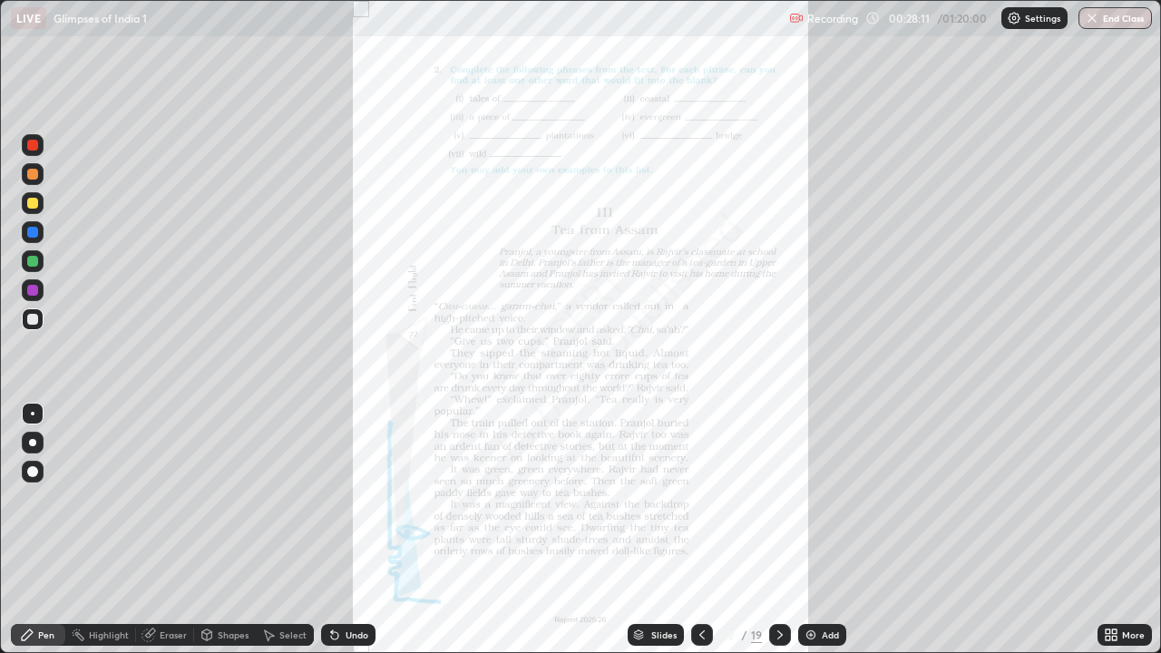
click at [1117, 529] on icon at bounding box center [1114, 632] width 5 height 5
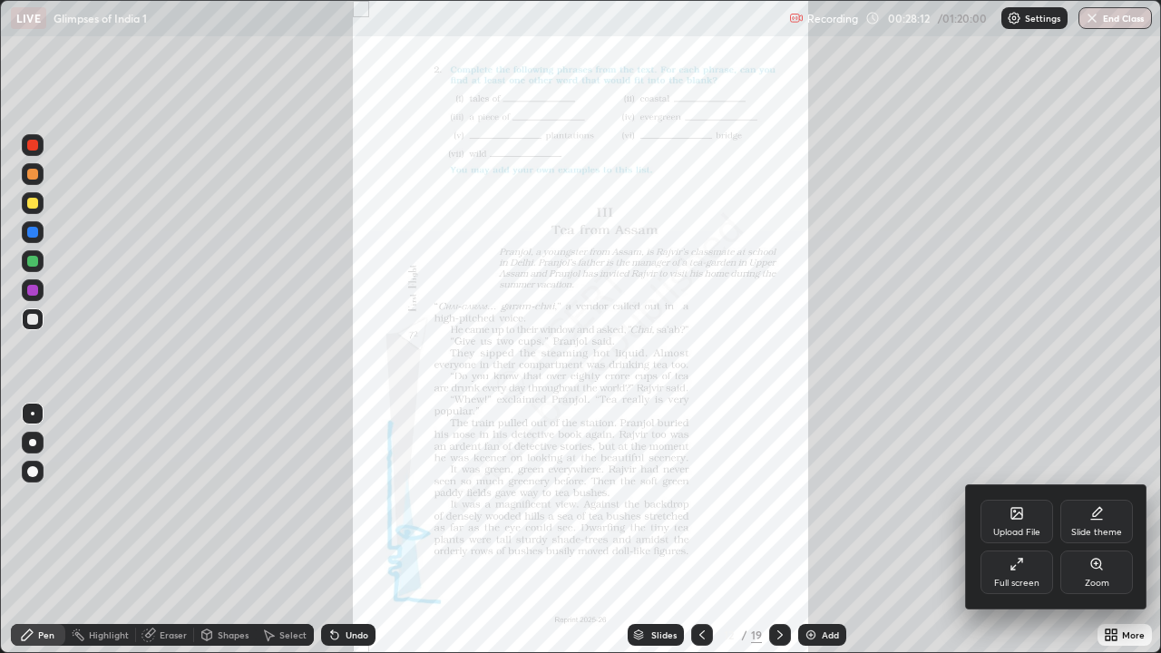
click at [1081, 529] on div "Zoom" at bounding box center [1096, 573] width 73 height 44
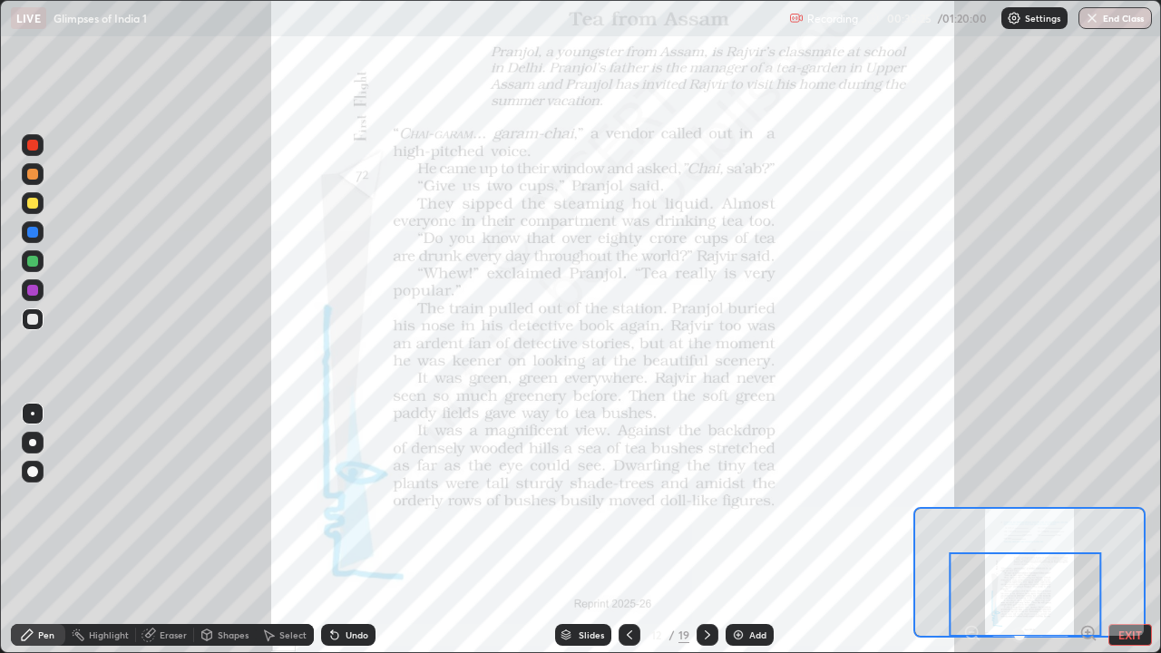
click at [698, 529] on div at bounding box center [708, 635] width 22 height 22
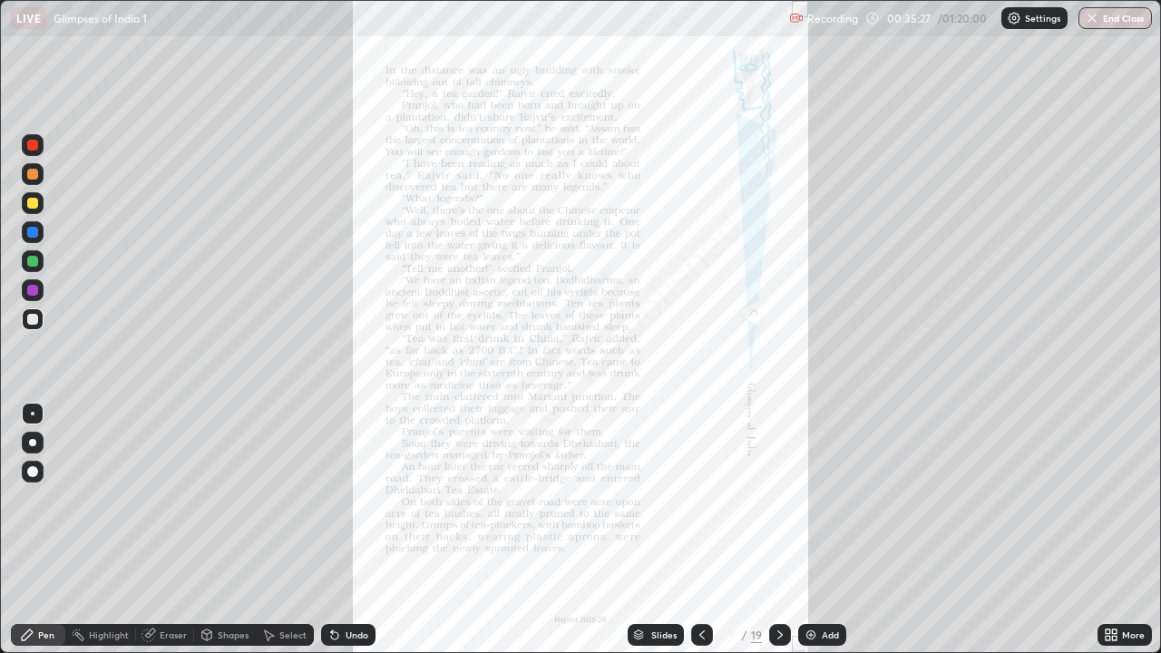
click at [1108, 529] on icon at bounding box center [1108, 632] width 5 height 5
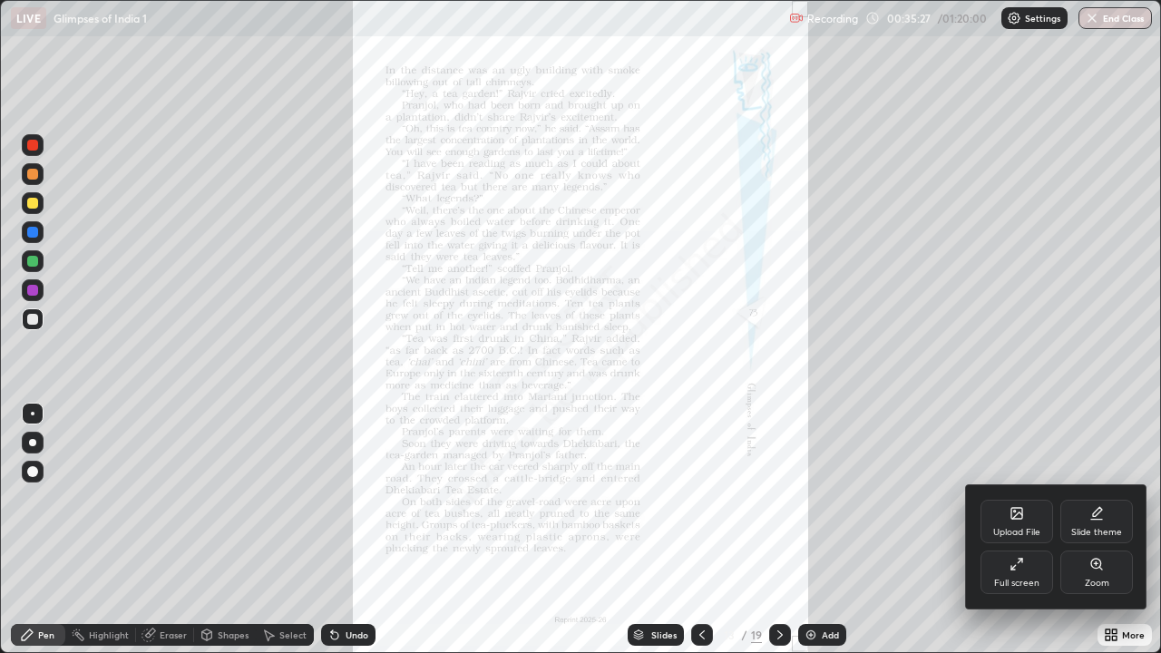
click at [1012, 529] on div "Full screen" at bounding box center [1017, 573] width 73 height 44
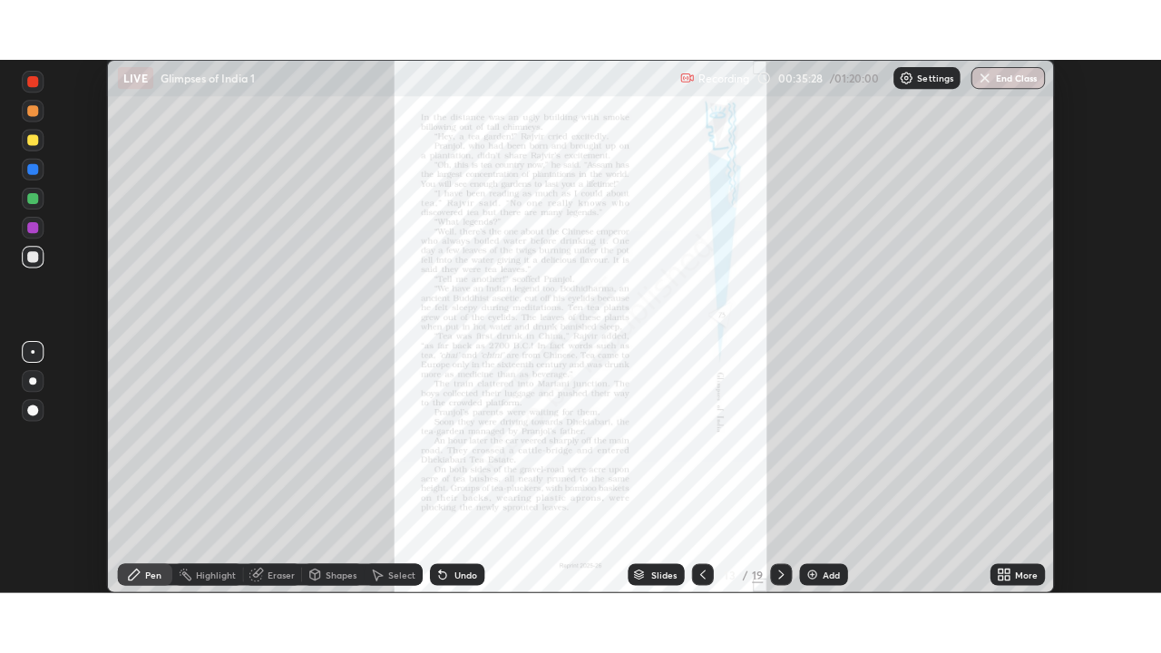
scroll to position [90188, 89564]
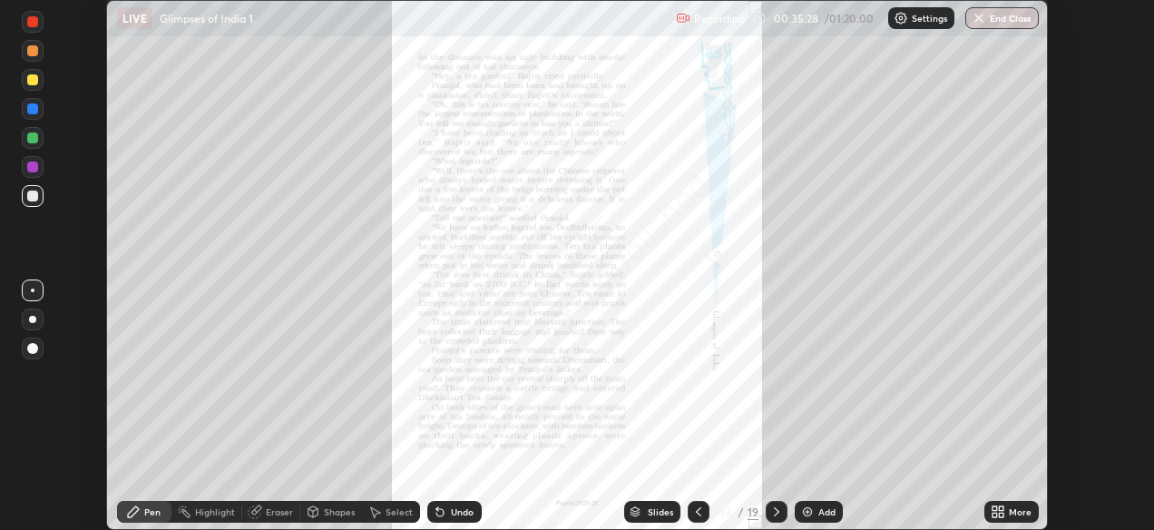
click at [1001, 514] on icon at bounding box center [1001, 515] width 5 height 5
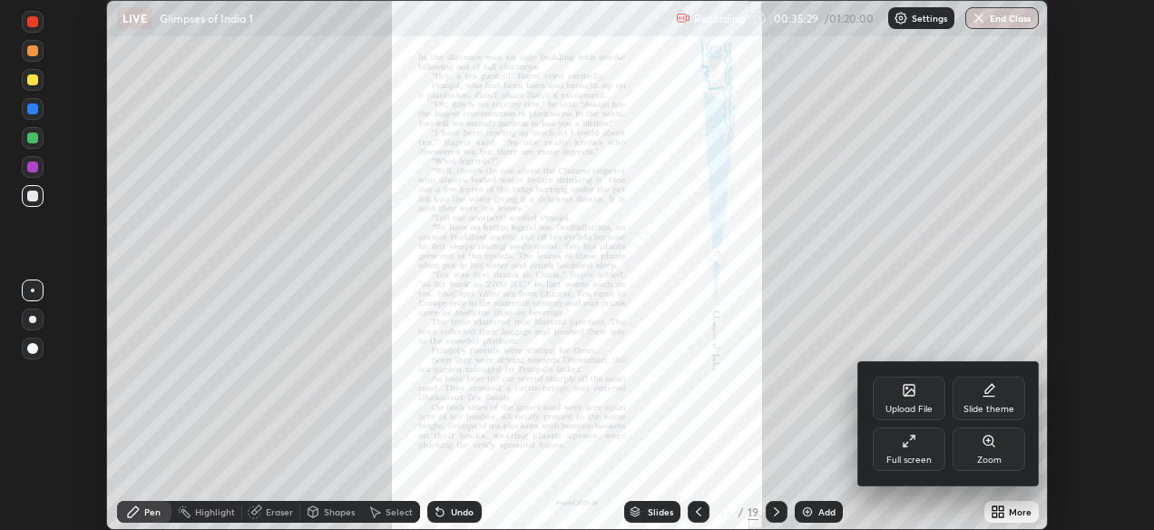
click at [907, 456] on div "Full screen" at bounding box center [908, 459] width 45 height 9
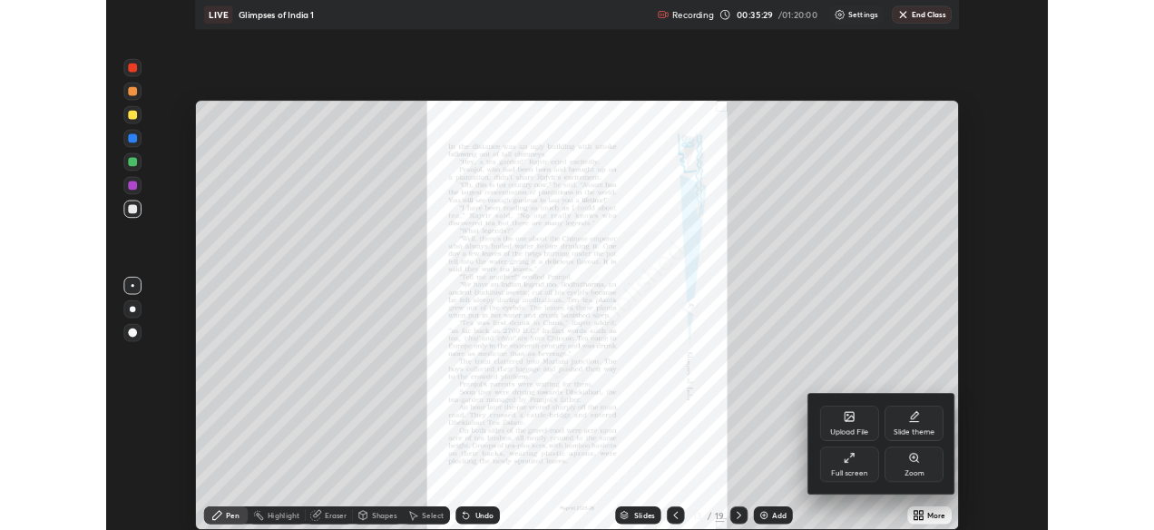
scroll to position [653, 1161]
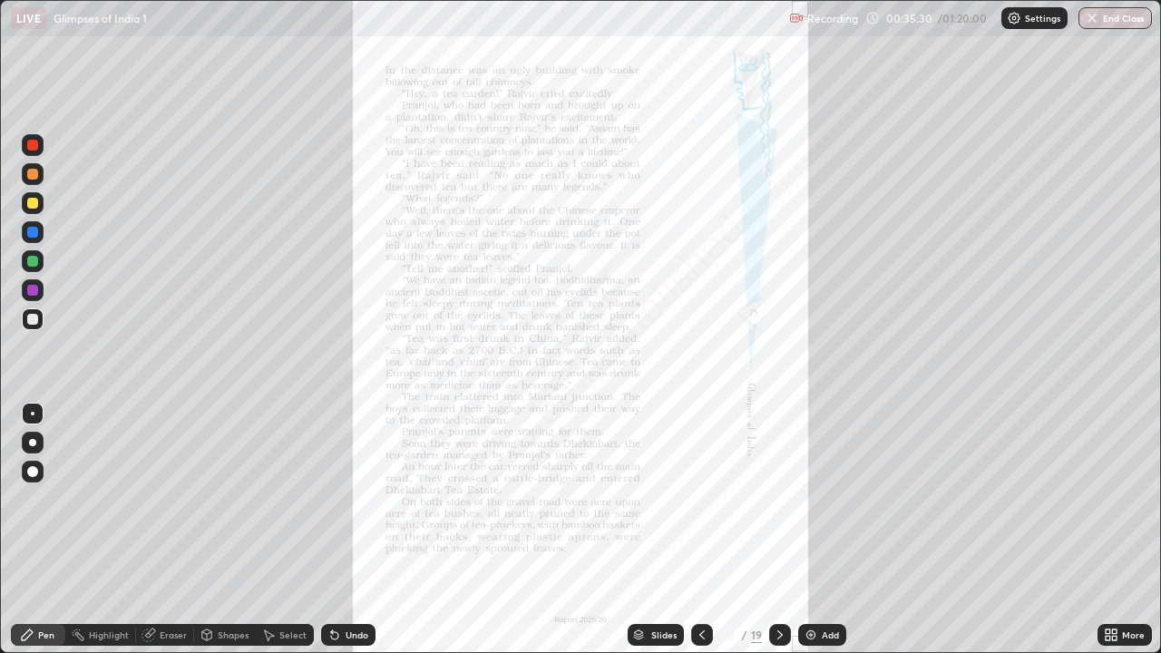
click at [1118, 529] on icon at bounding box center [1111, 635] width 15 height 15
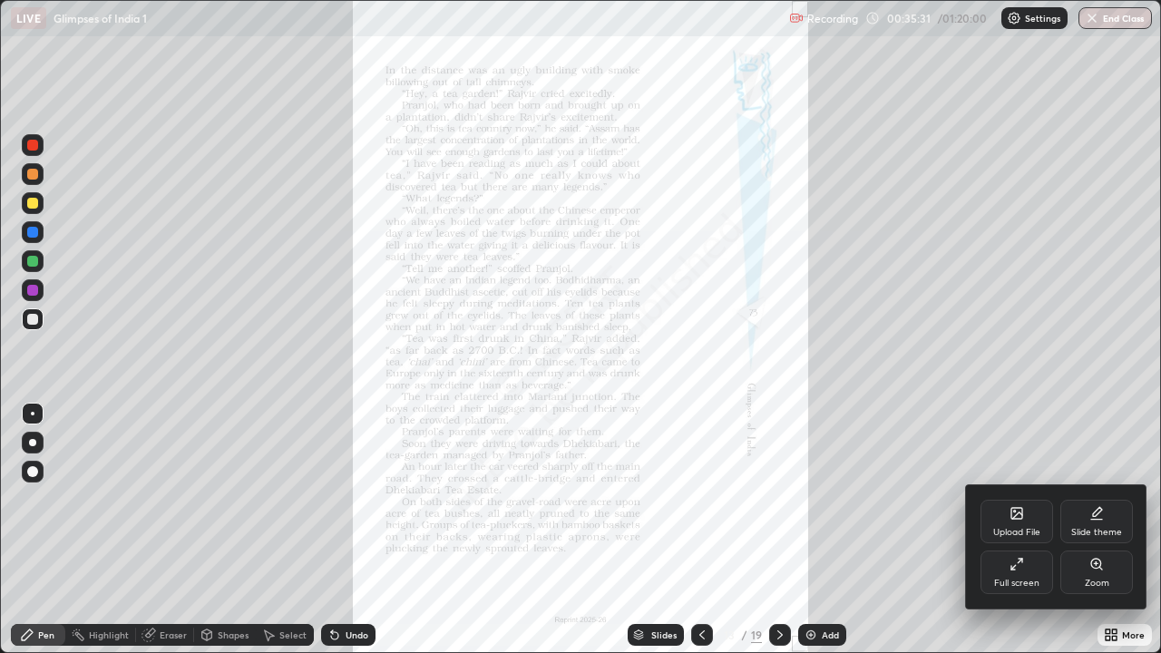
click at [1086, 529] on div "Zoom" at bounding box center [1096, 573] width 73 height 44
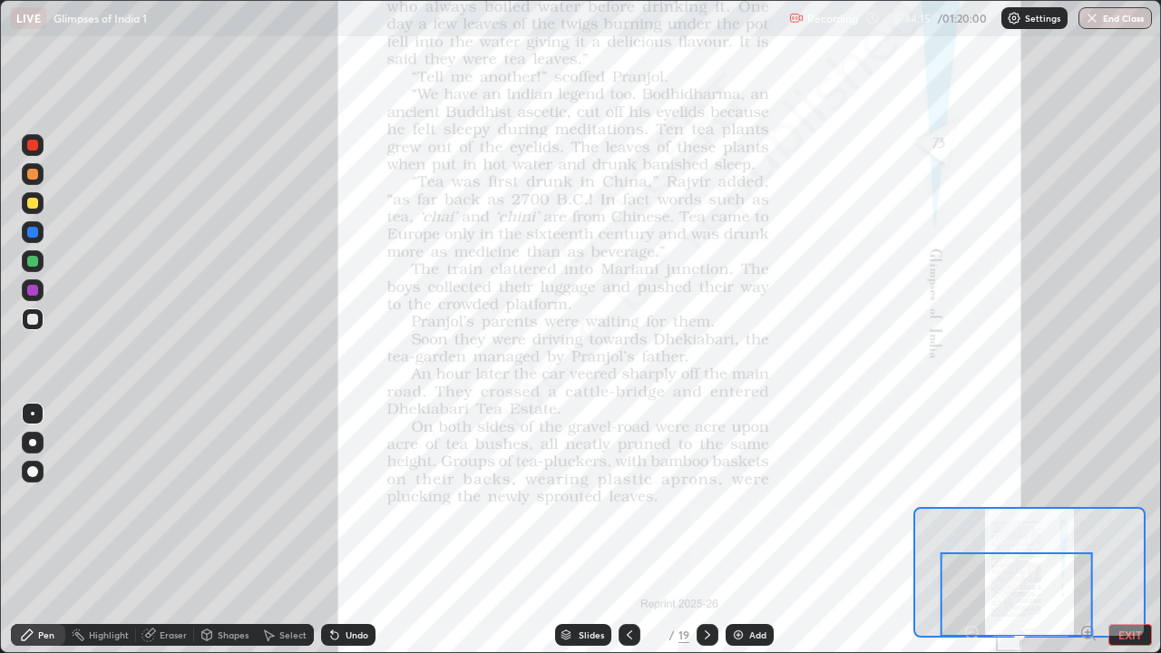
click at [706, 529] on icon at bounding box center [707, 635] width 15 height 15
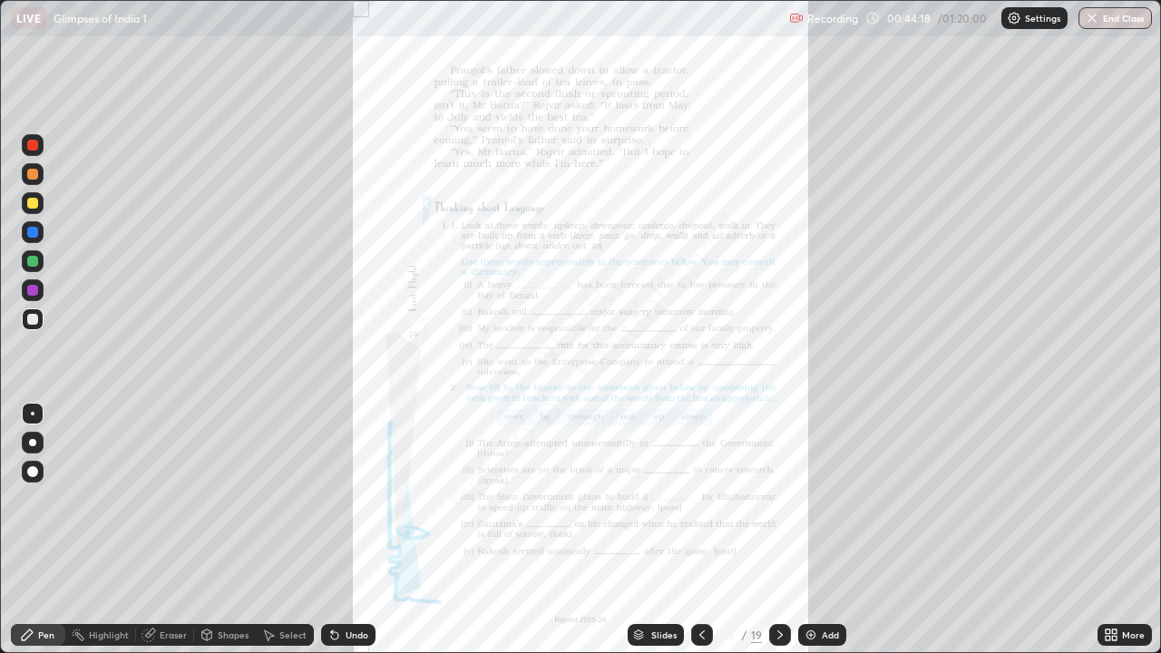
click at [1113, 529] on icon at bounding box center [1114, 638] width 5 height 5
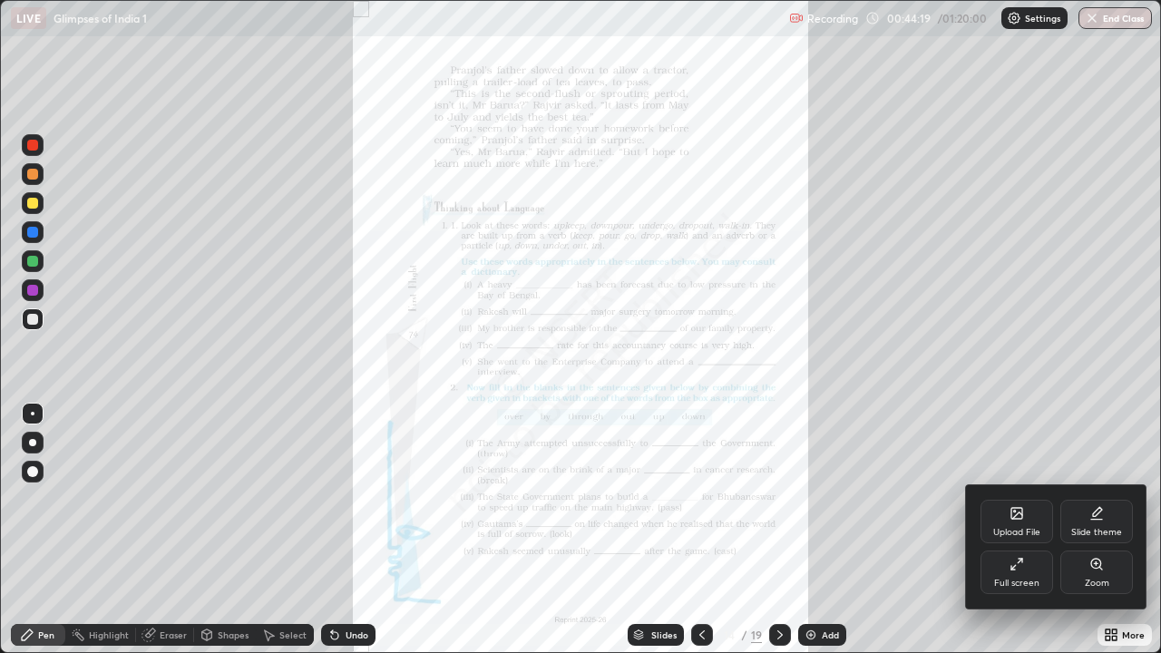
click at [1081, 529] on div "Zoom" at bounding box center [1096, 573] width 73 height 44
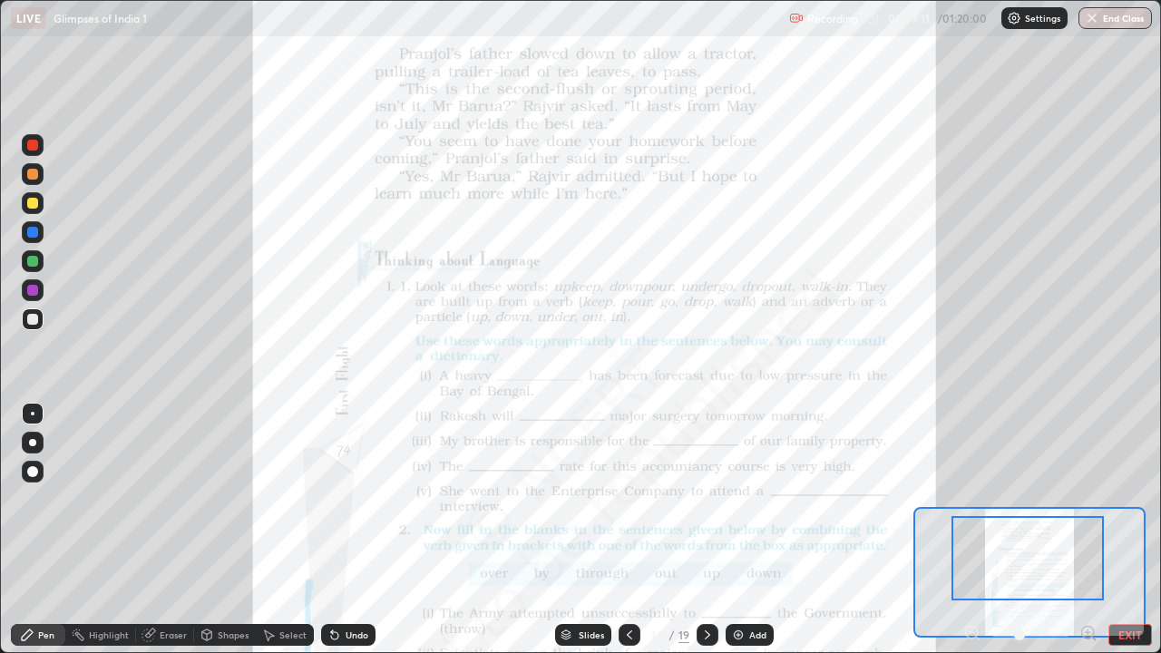
click at [1127, 529] on button "EXIT" at bounding box center [1131, 635] width 44 height 22
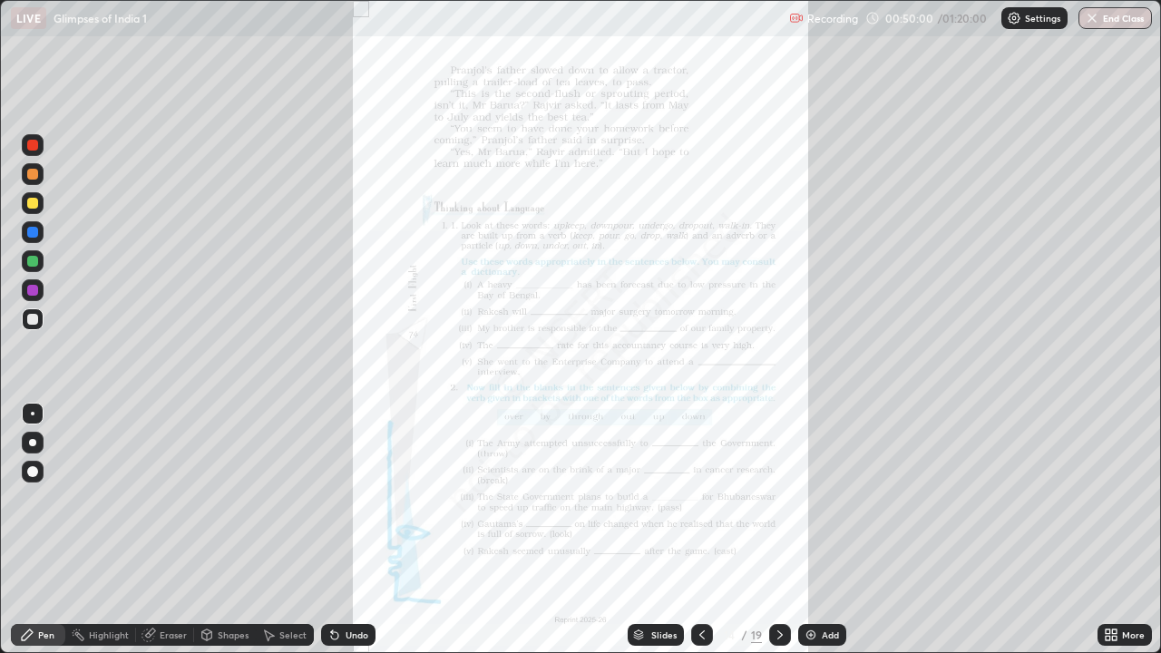
click at [822, 529] on div "Add" at bounding box center [830, 634] width 17 height 9
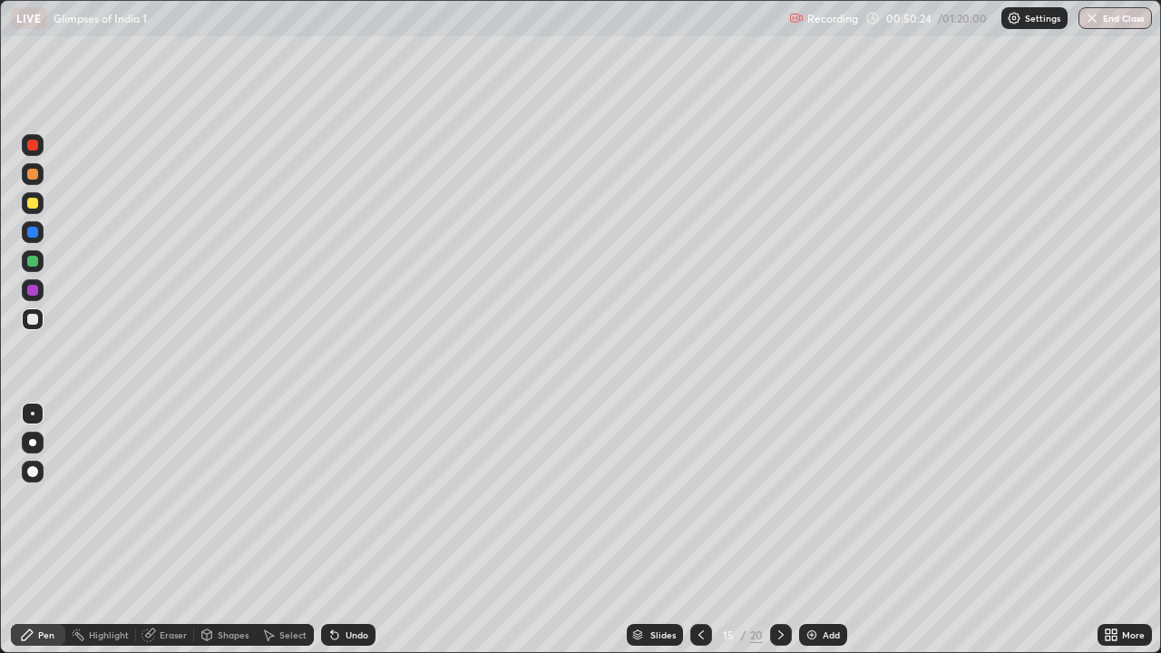
click at [41, 529] on div "Pen" at bounding box center [46, 634] width 16 height 9
click at [35, 146] on div at bounding box center [32, 145] width 11 height 11
click at [346, 529] on div "Undo" at bounding box center [357, 634] width 23 height 9
click at [823, 529] on div "Add" at bounding box center [831, 634] width 17 height 9
click at [1128, 529] on div "More" at bounding box center [1133, 634] width 23 height 9
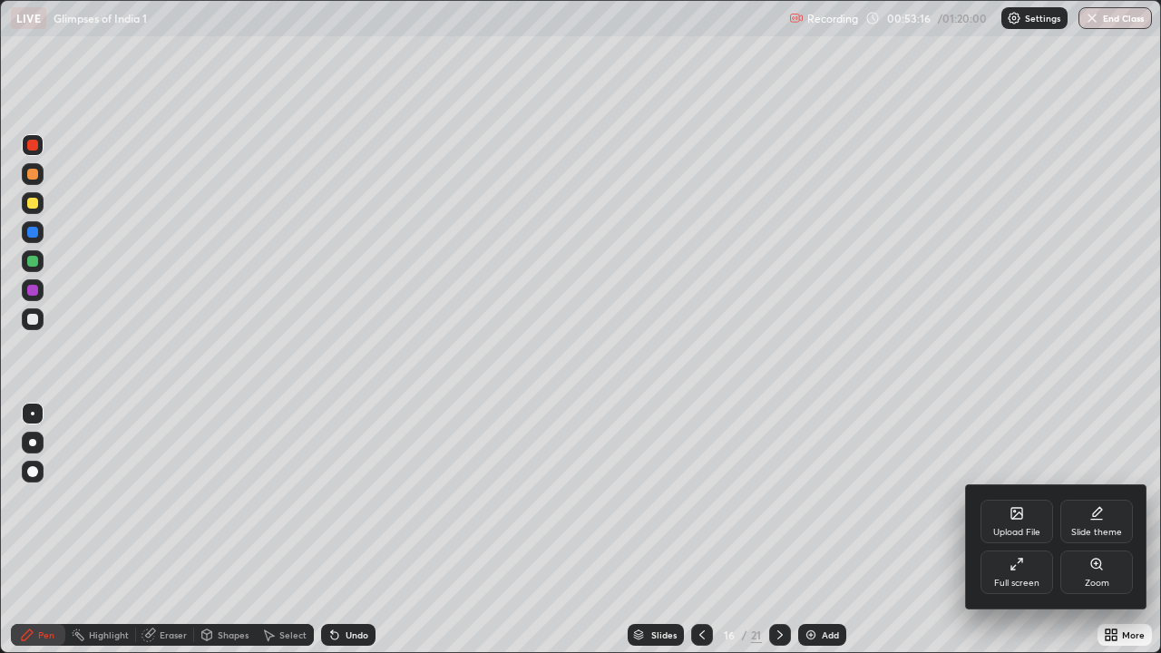
click at [1031, 526] on div "Upload File" at bounding box center [1017, 522] width 73 height 44
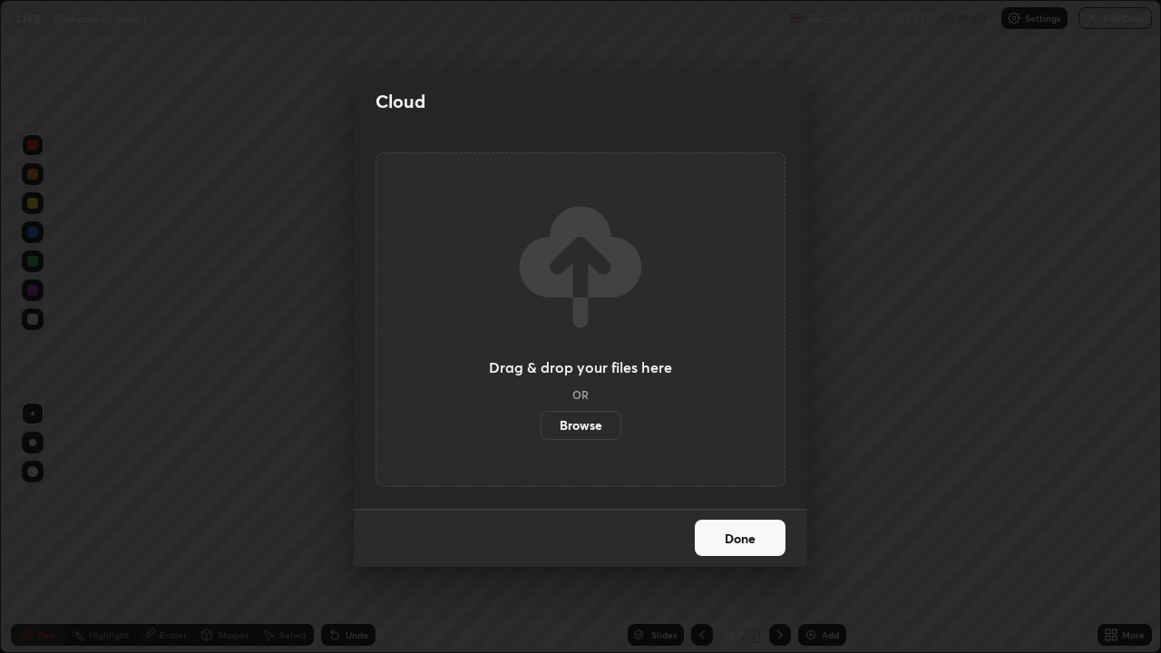
click at [605, 419] on label "Browse" at bounding box center [581, 425] width 81 height 29
click at [541, 419] on input "Browse" at bounding box center [541, 425] width 0 height 29
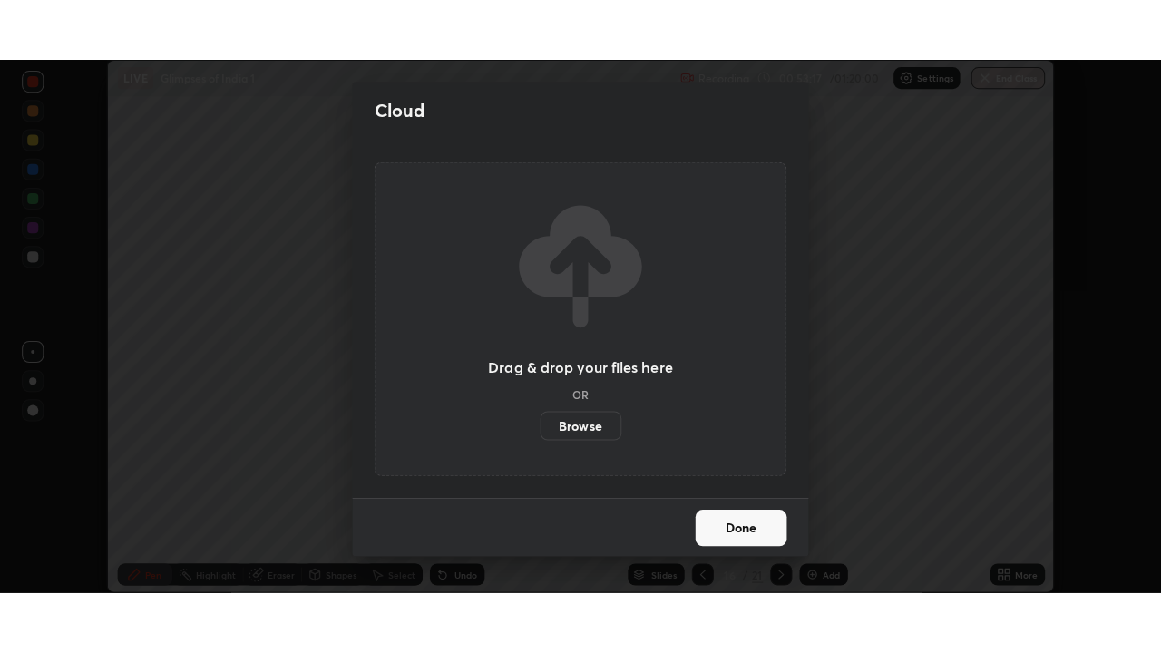
scroll to position [90188, 89564]
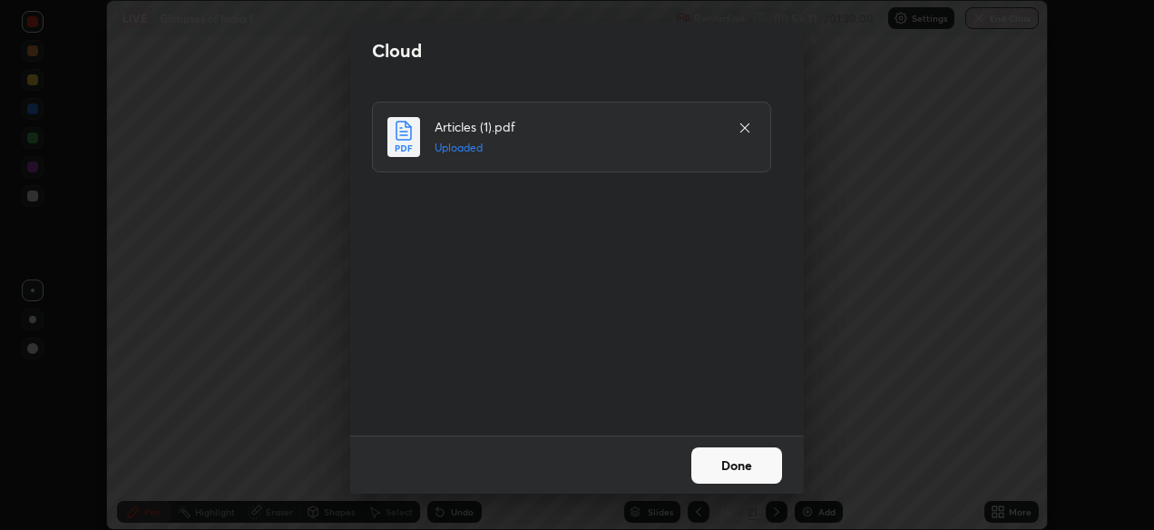
click at [748, 480] on button "Done" at bounding box center [736, 465] width 91 height 36
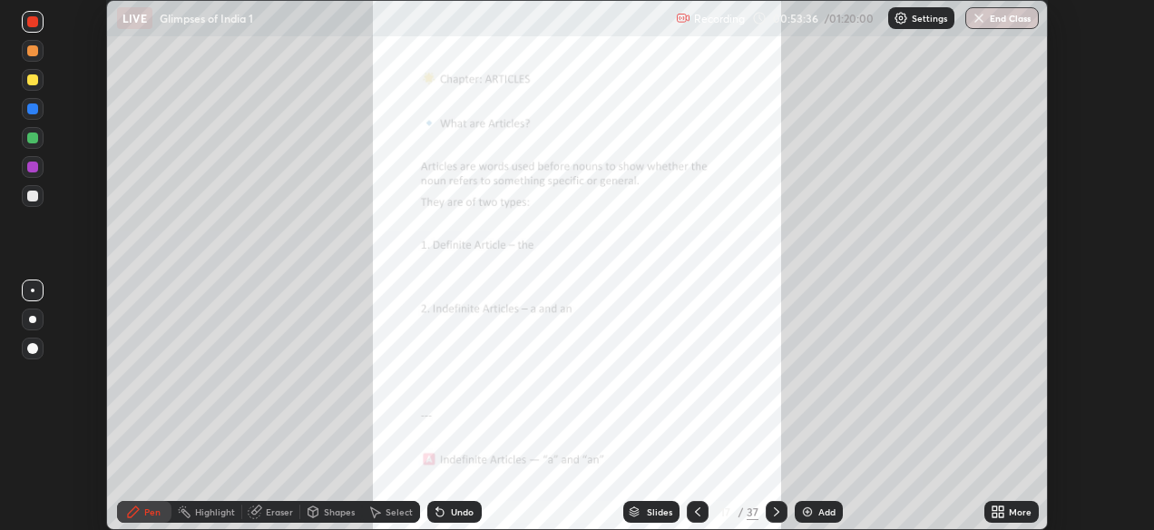
click at [1021, 511] on div "More" at bounding box center [1020, 511] width 23 height 9
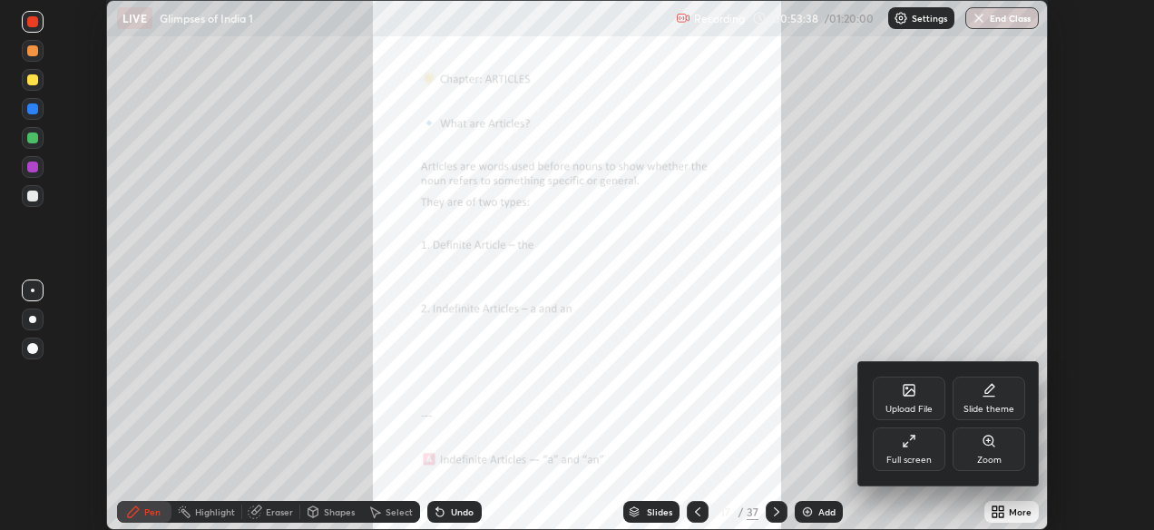
click at [927, 455] on div "Full screen" at bounding box center [908, 459] width 45 height 9
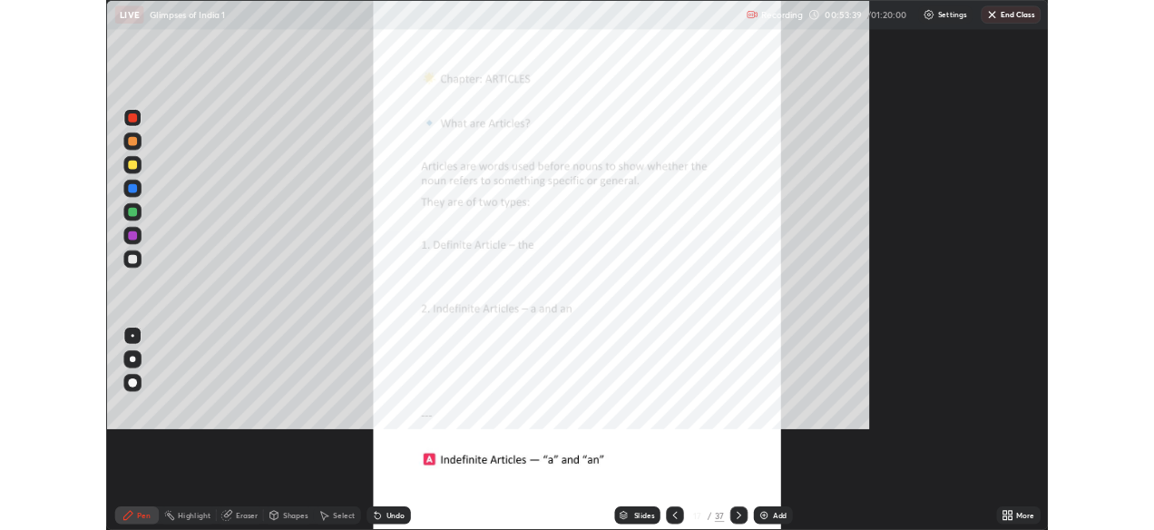
scroll to position [653, 1161]
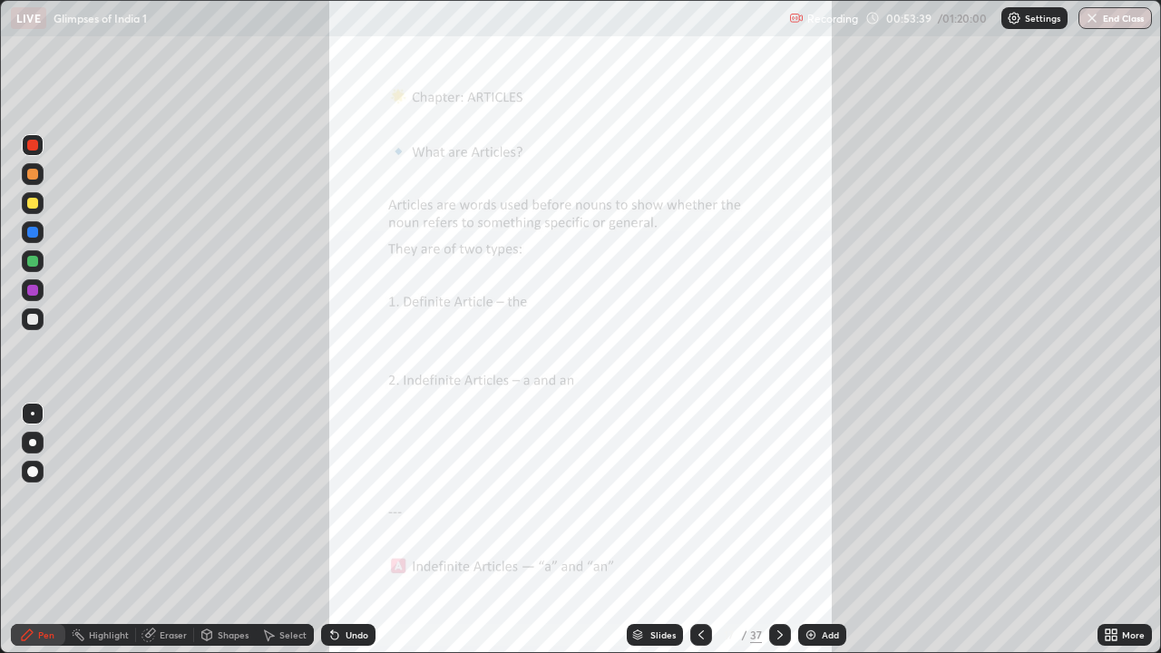
click at [1120, 529] on div "More" at bounding box center [1125, 635] width 54 height 22
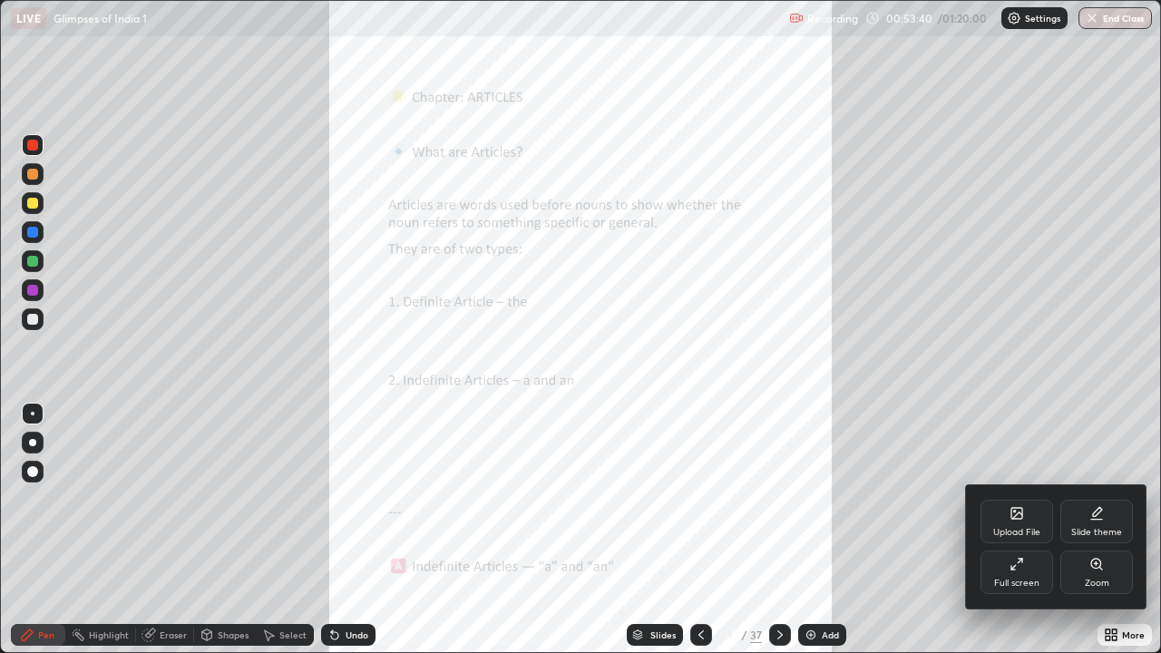
click at [1086, 529] on div "Zoom" at bounding box center [1096, 573] width 73 height 44
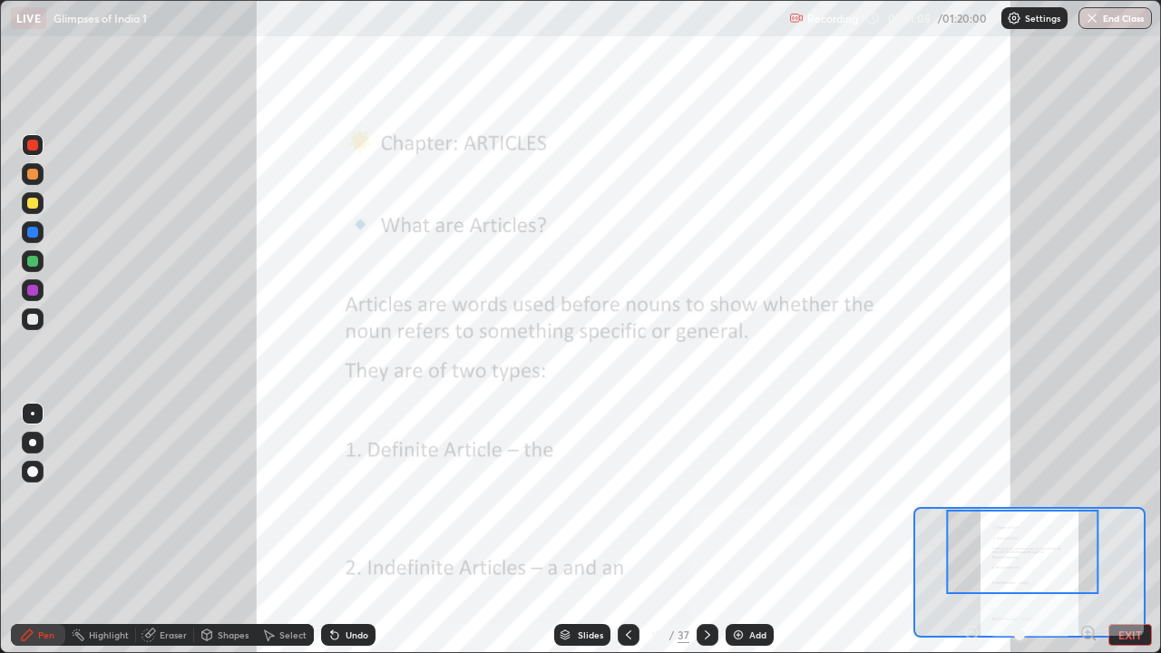
click at [741, 529] on div "Add" at bounding box center [750, 635] width 48 height 22
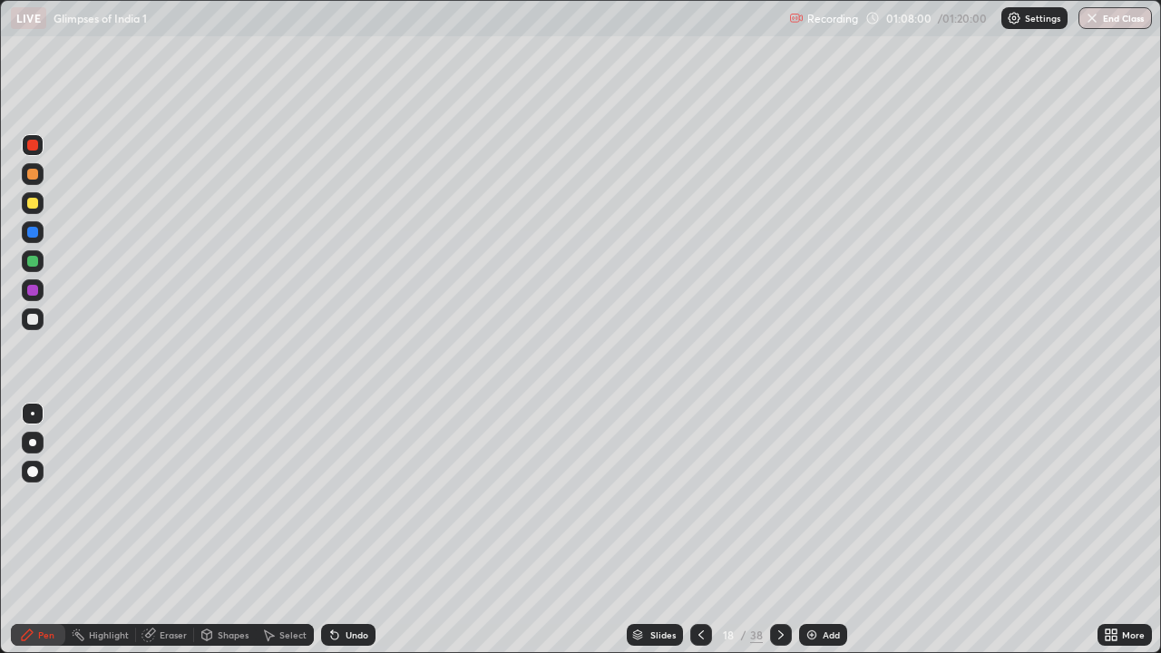
click at [697, 529] on icon at bounding box center [701, 635] width 15 height 15
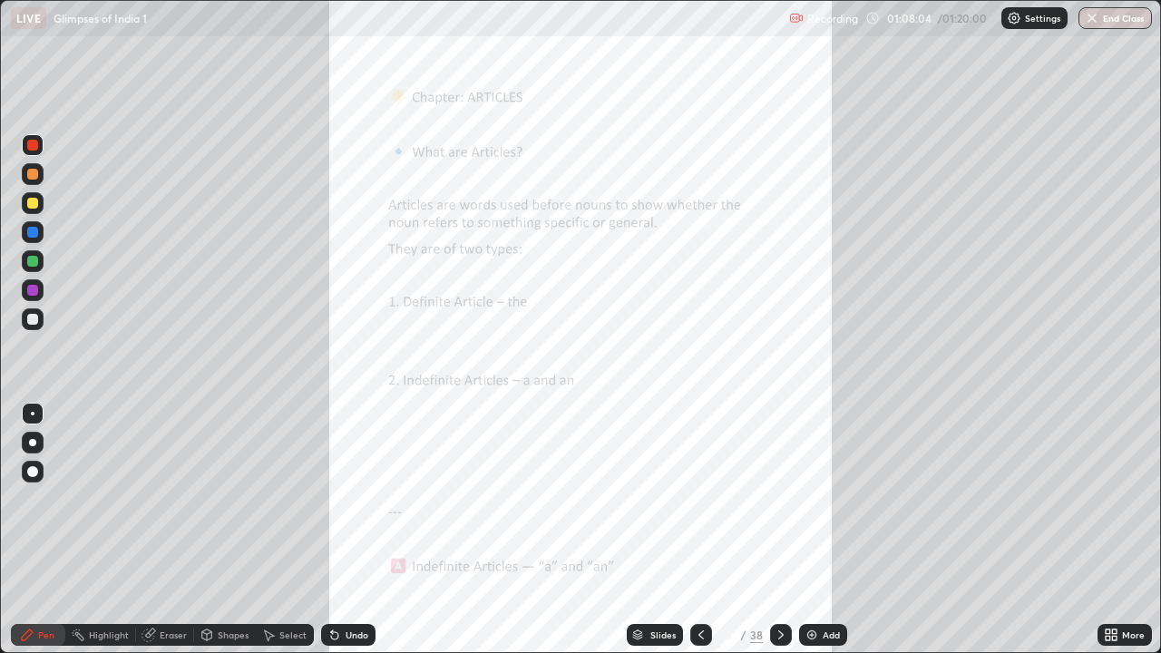
click at [1112, 529] on icon at bounding box center [1114, 632] width 5 height 5
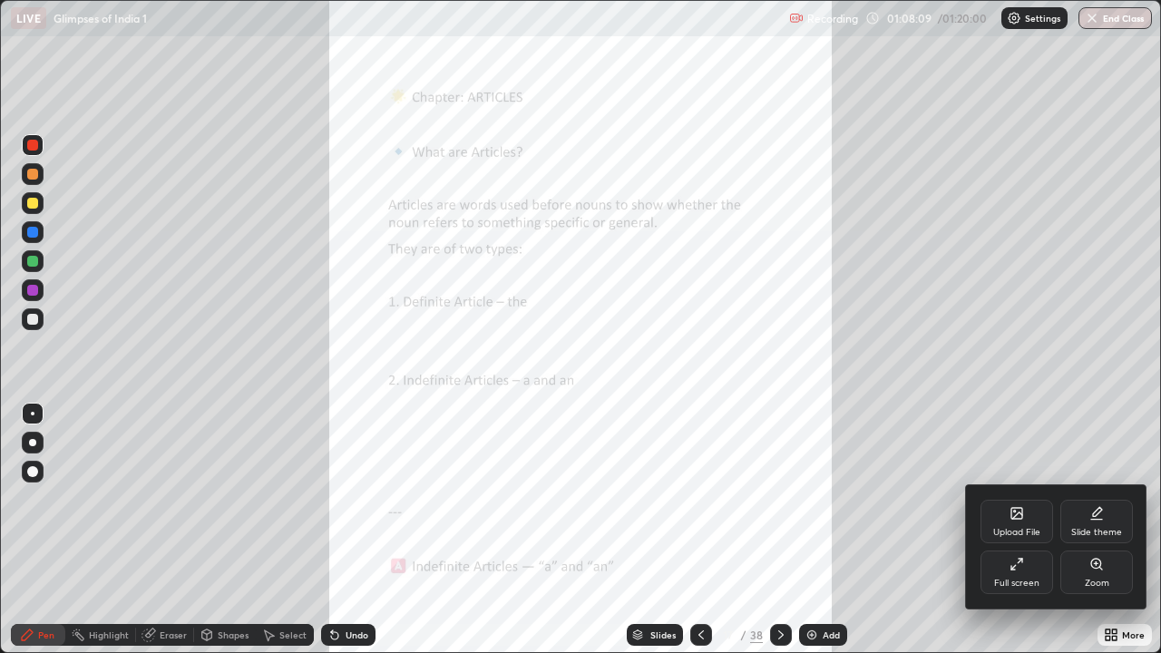
click at [1090, 529] on icon at bounding box center [1097, 564] width 15 height 15
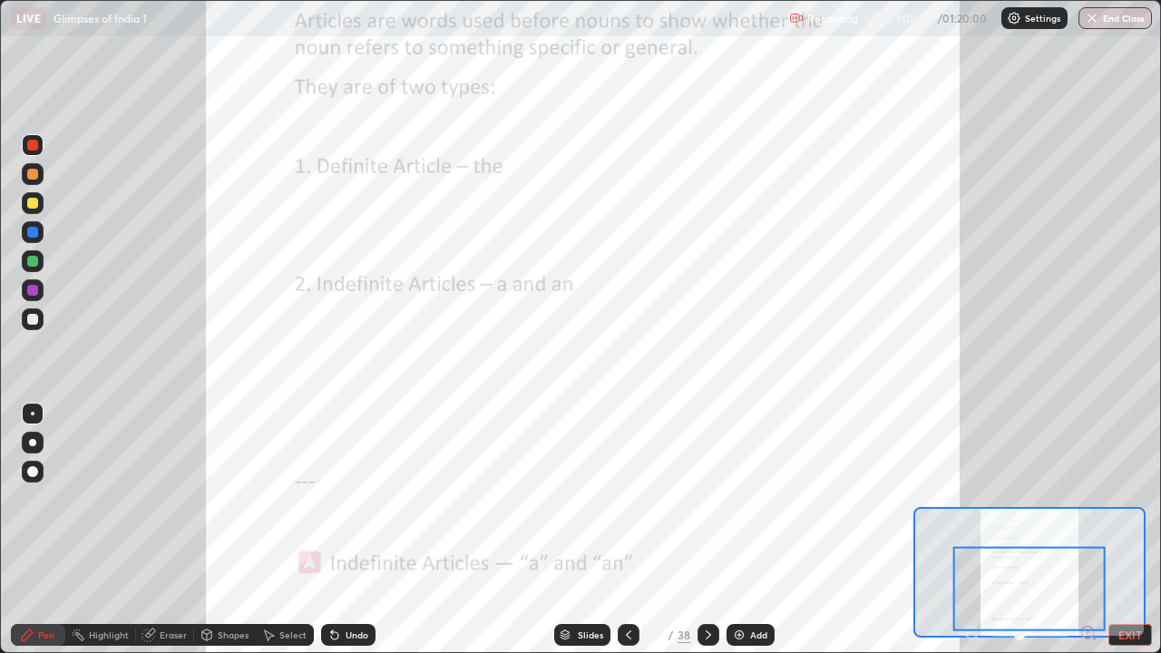
click at [706, 529] on icon at bounding box center [708, 635] width 15 height 15
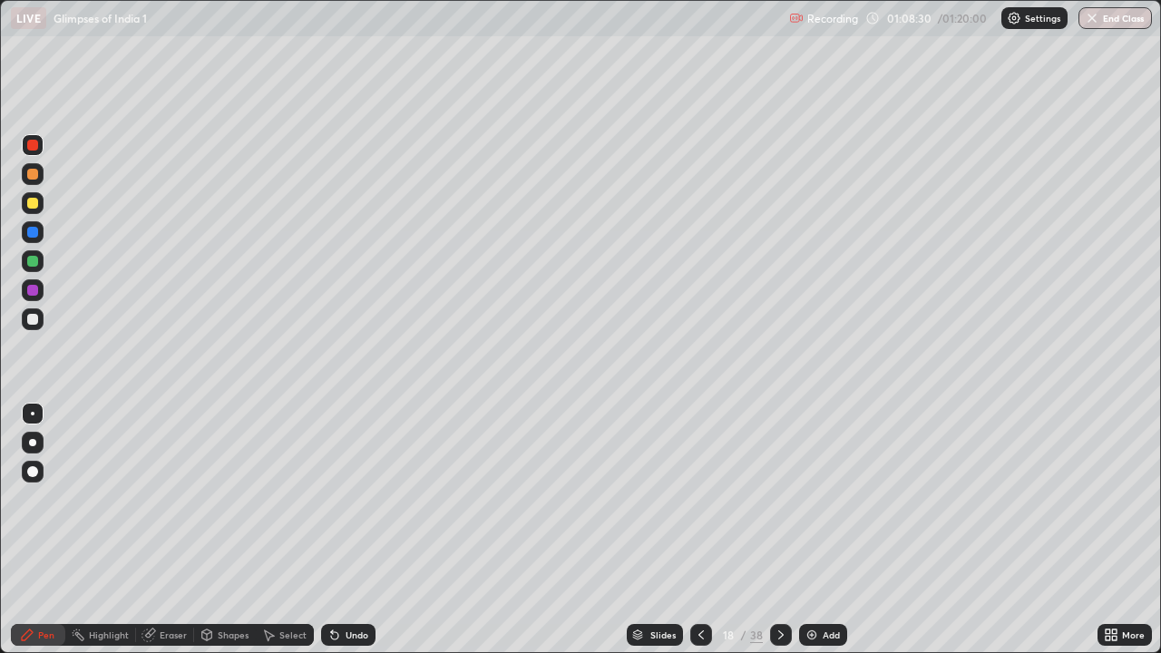
click at [778, 529] on icon at bounding box center [781, 635] width 15 height 15
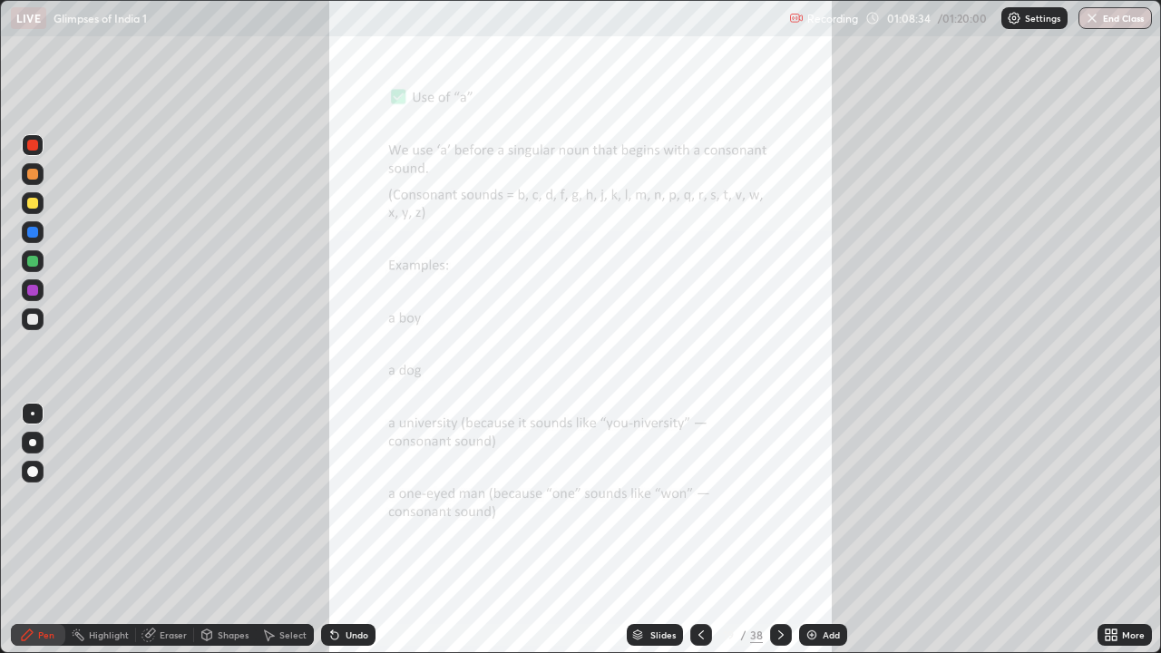
click at [1119, 529] on div "More" at bounding box center [1125, 635] width 54 height 22
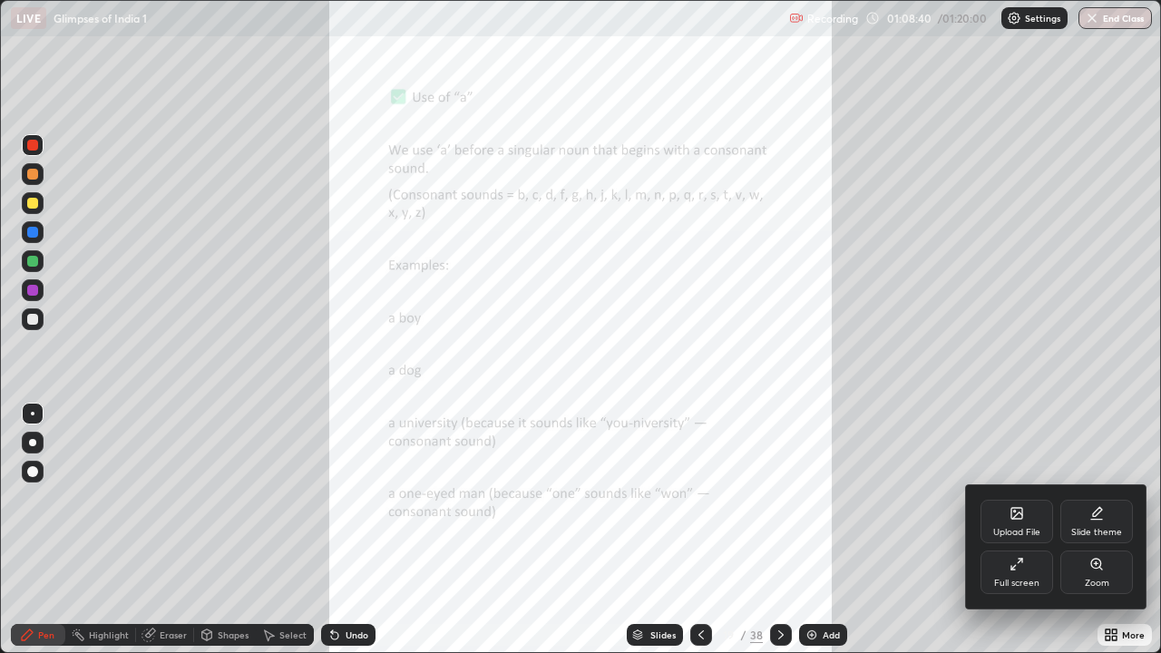
click at [1094, 529] on div "Zoom" at bounding box center [1096, 573] width 73 height 44
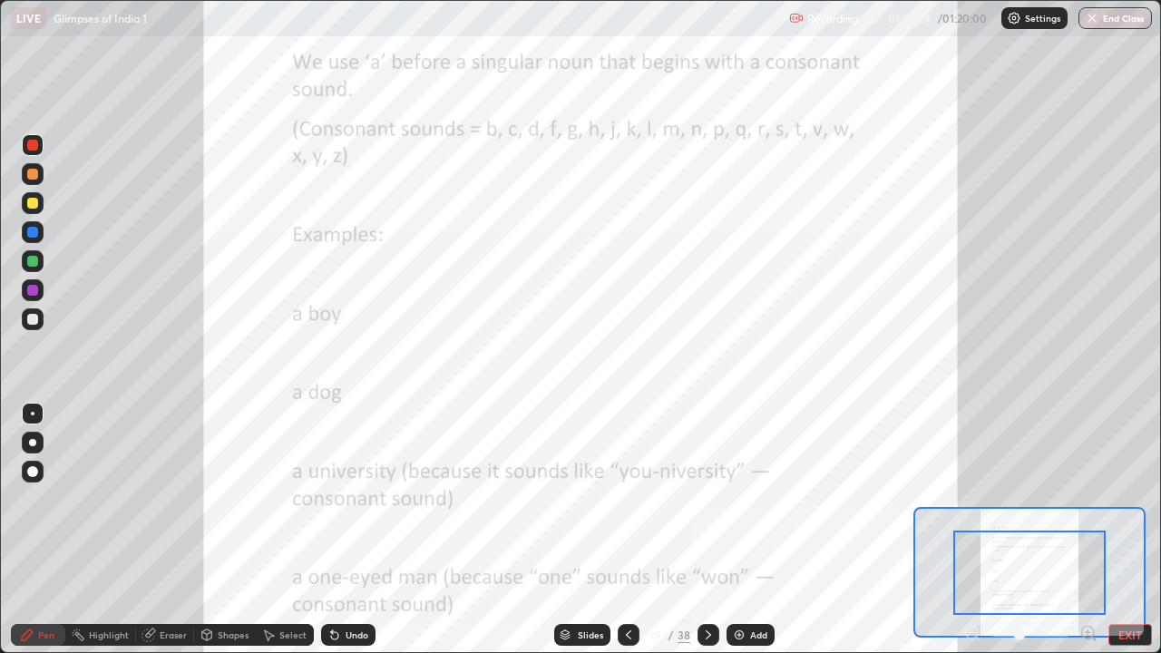
click at [741, 529] on img at bounding box center [739, 635] width 15 height 15
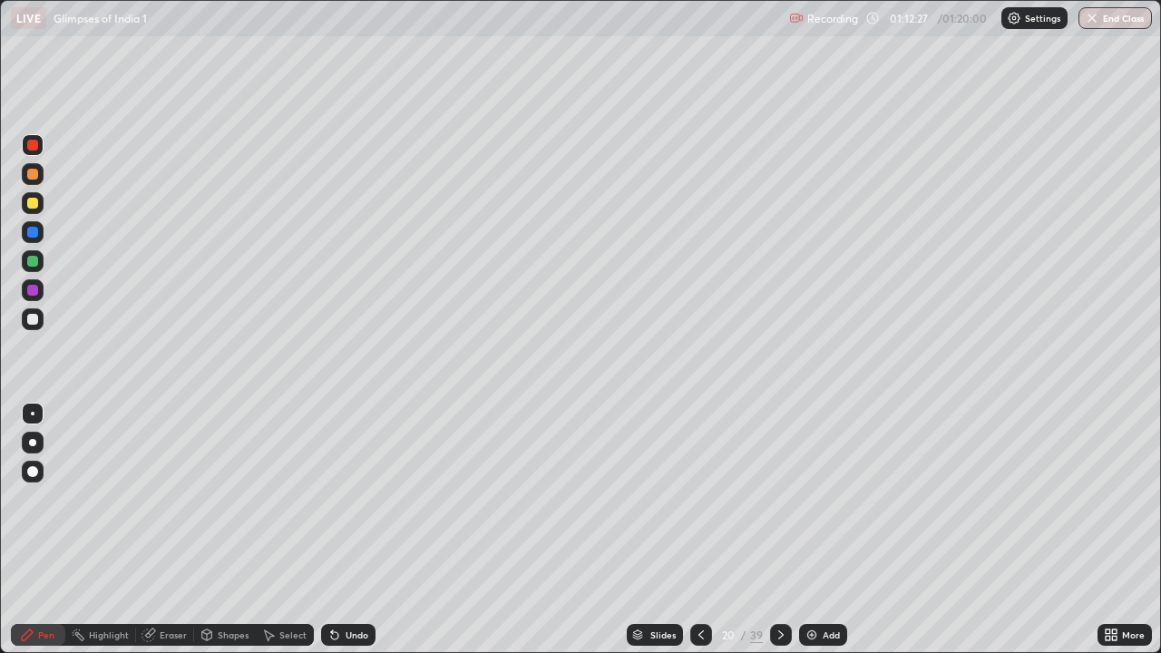
click at [770, 529] on div at bounding box center [781, 635] width 22 height 22
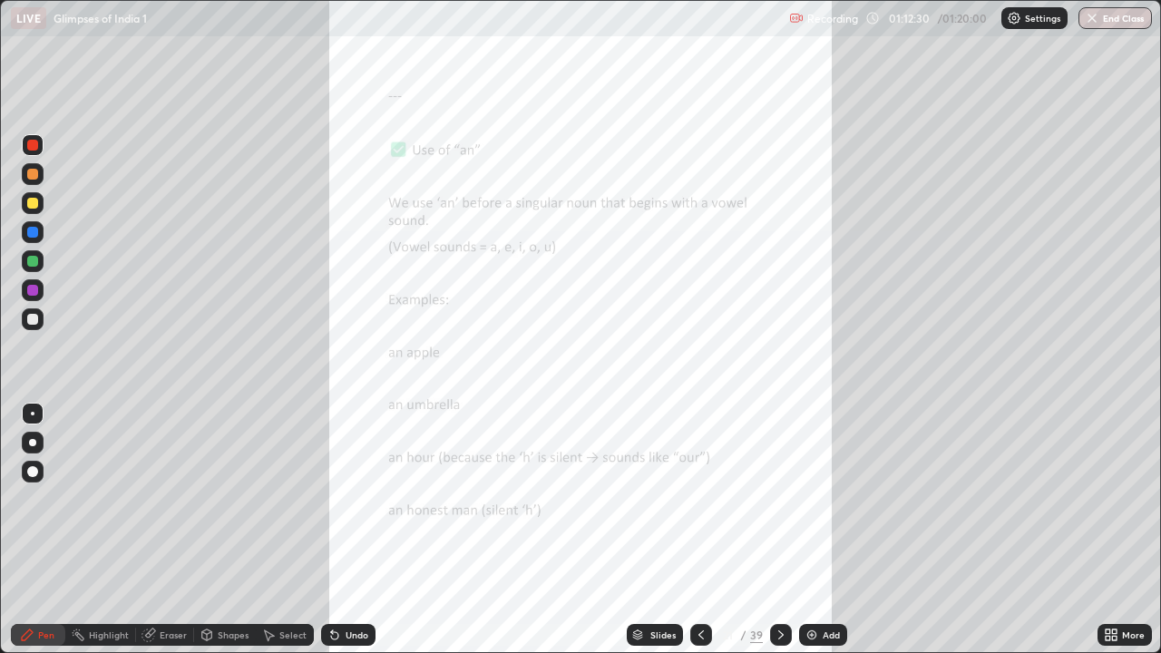
click at [823, 529] on div "Add" at bounding box center [831, 634] width 17 height 9
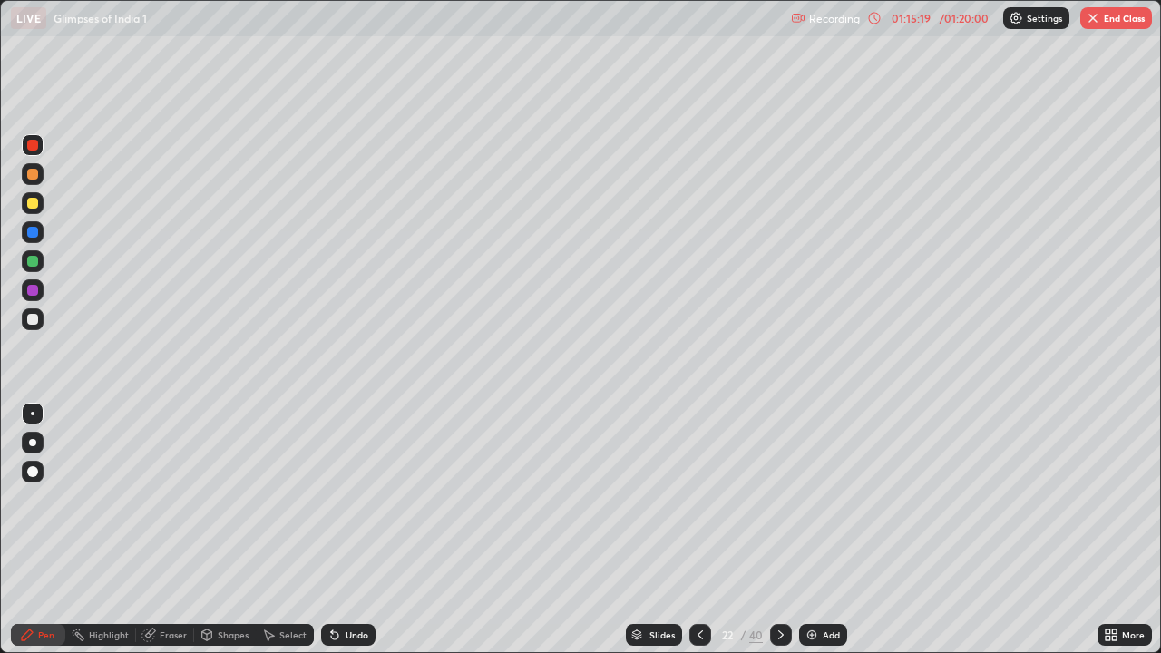
click at [1115, 17] on button "End Class" at bounding box center [1116, 18] width 72 height 22
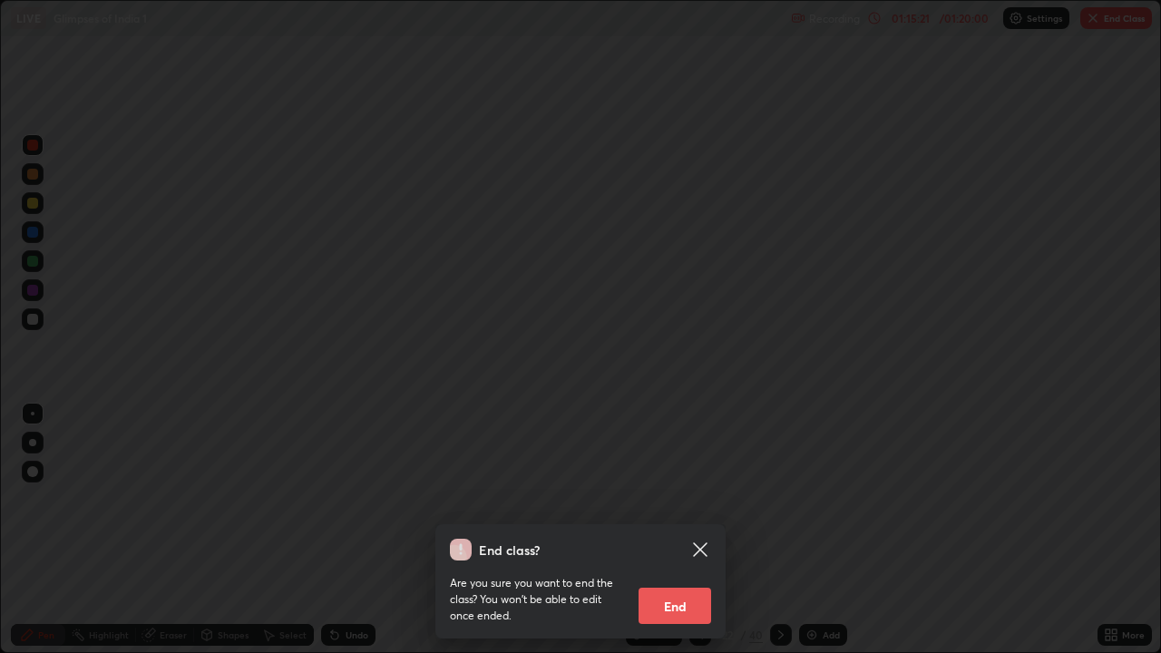
click at [688, 529] on button "End" at bounding box center [675, 606] width 73 height 36
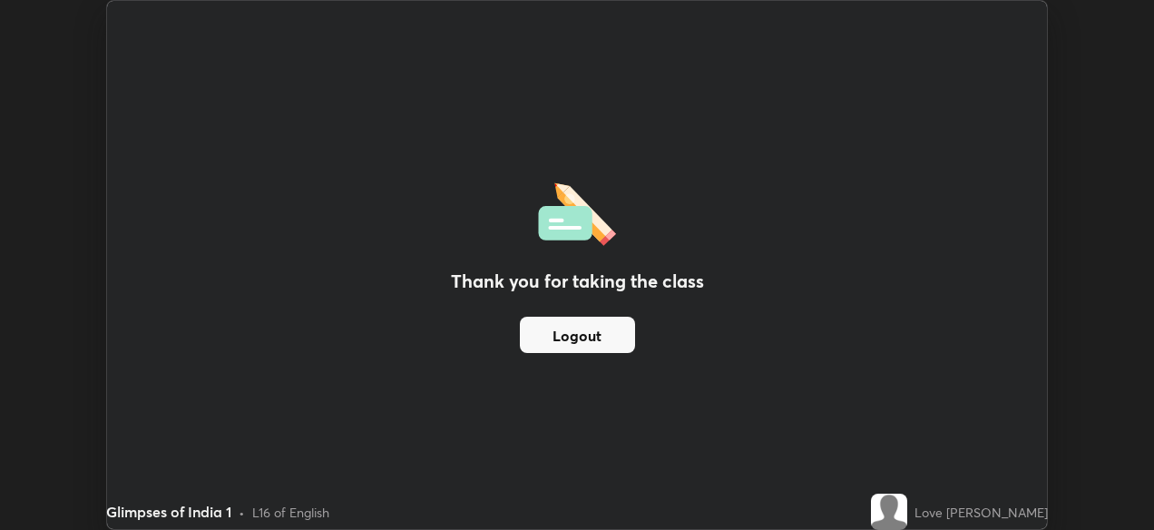
scroll to position [90188, 89564]
